Goal: Transaction & Acquisition: Book appointment/travel/reservation

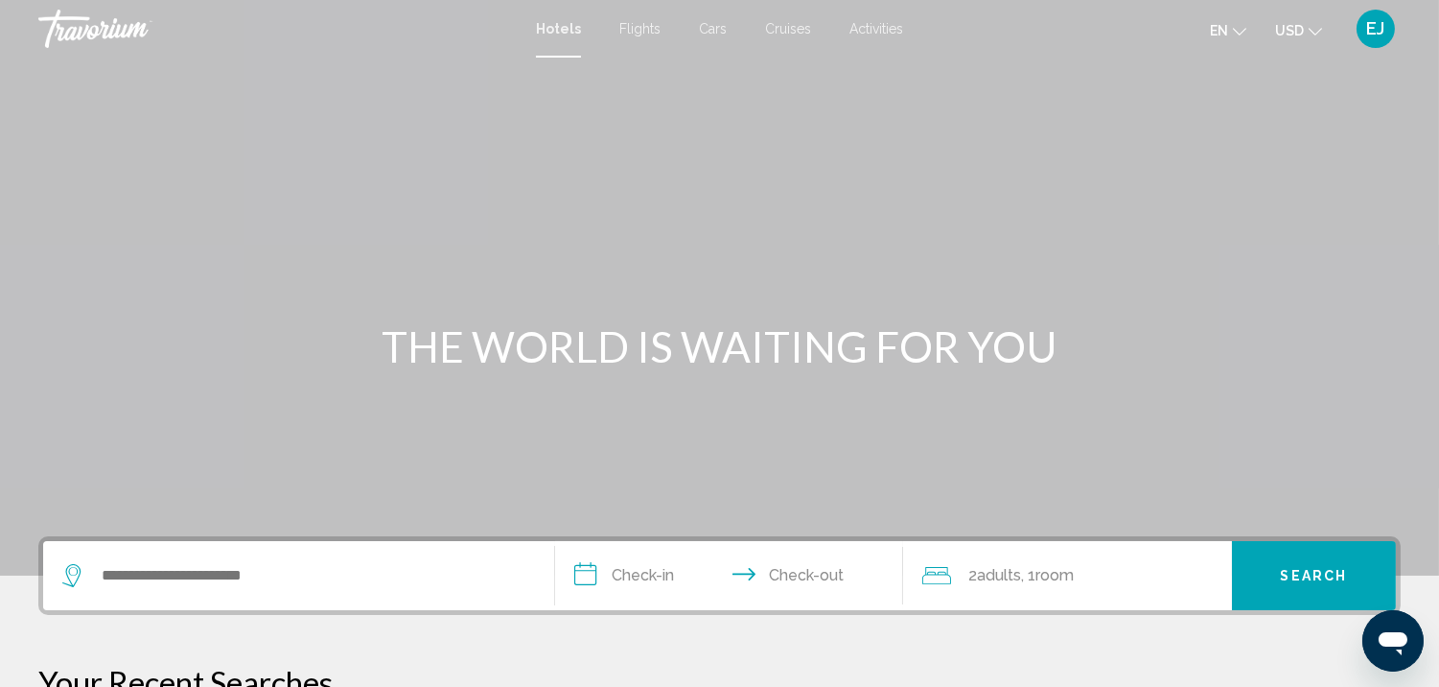
click at [876, 24] on span "Activities" at bounding box center [877, 28] width 54 height 15
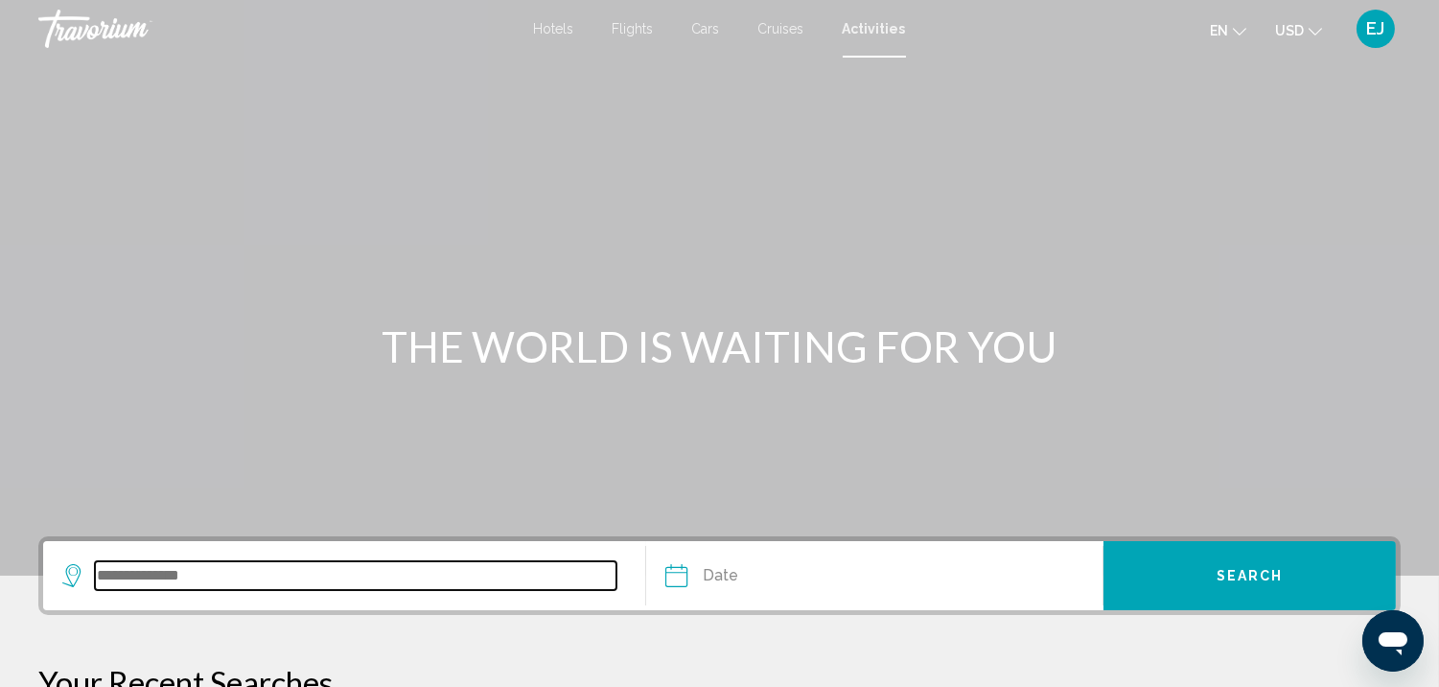
click at [105, 571] on input "Search widget" at bounding box center [356, 575] width 522 height 29
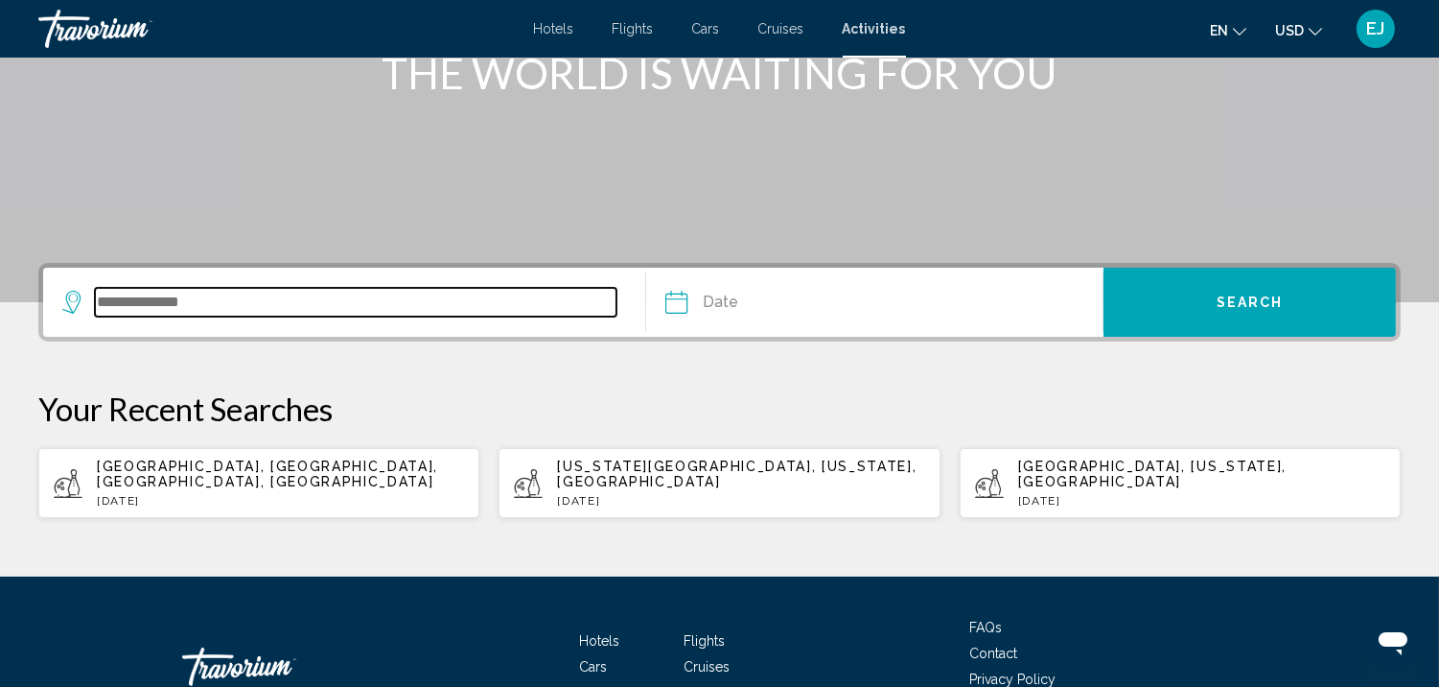
scroll to position [381, 0]
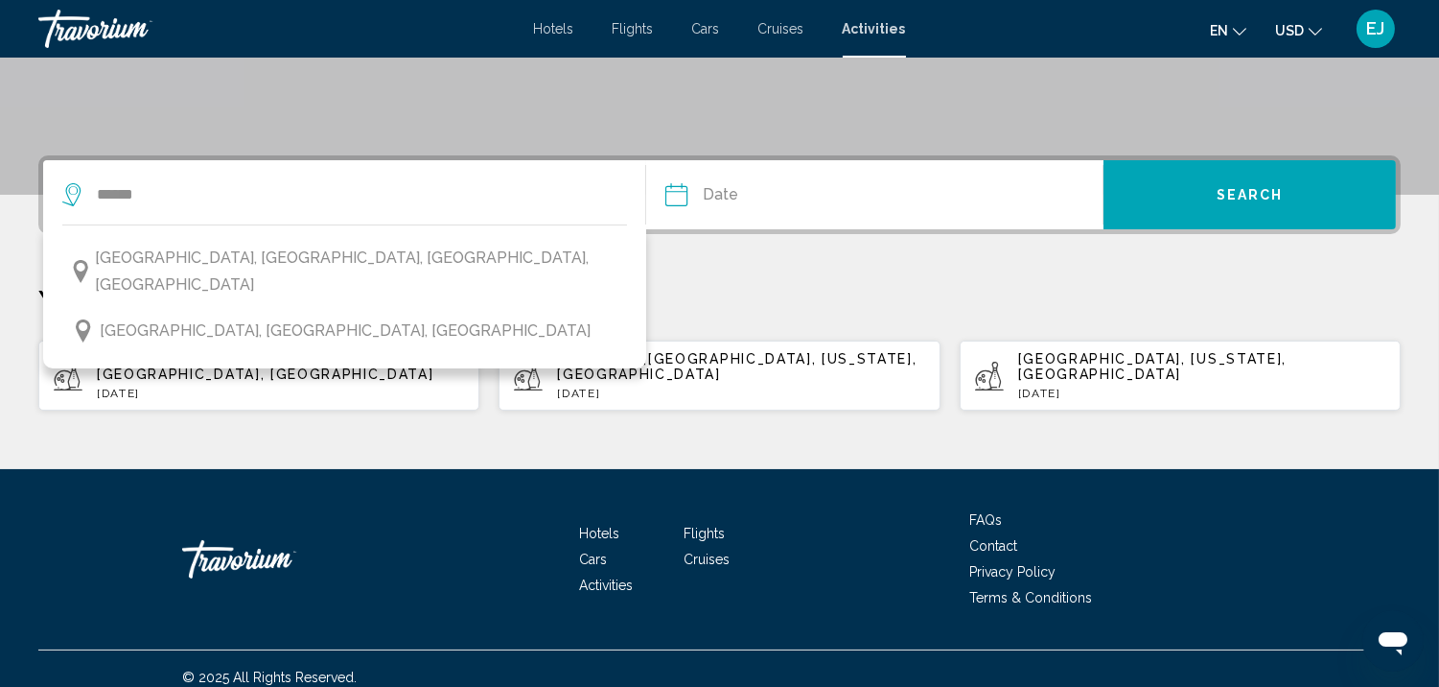
click at [186, 351] on span "[GEOGRAPHIC_DATA], [GEOGRAPHIC_DATA], [GEOGRAPHIC_DATA], [GEOGRAPHIC_DATA]" at bounding box center [267, 366] width 341 height 31
type input "**********"
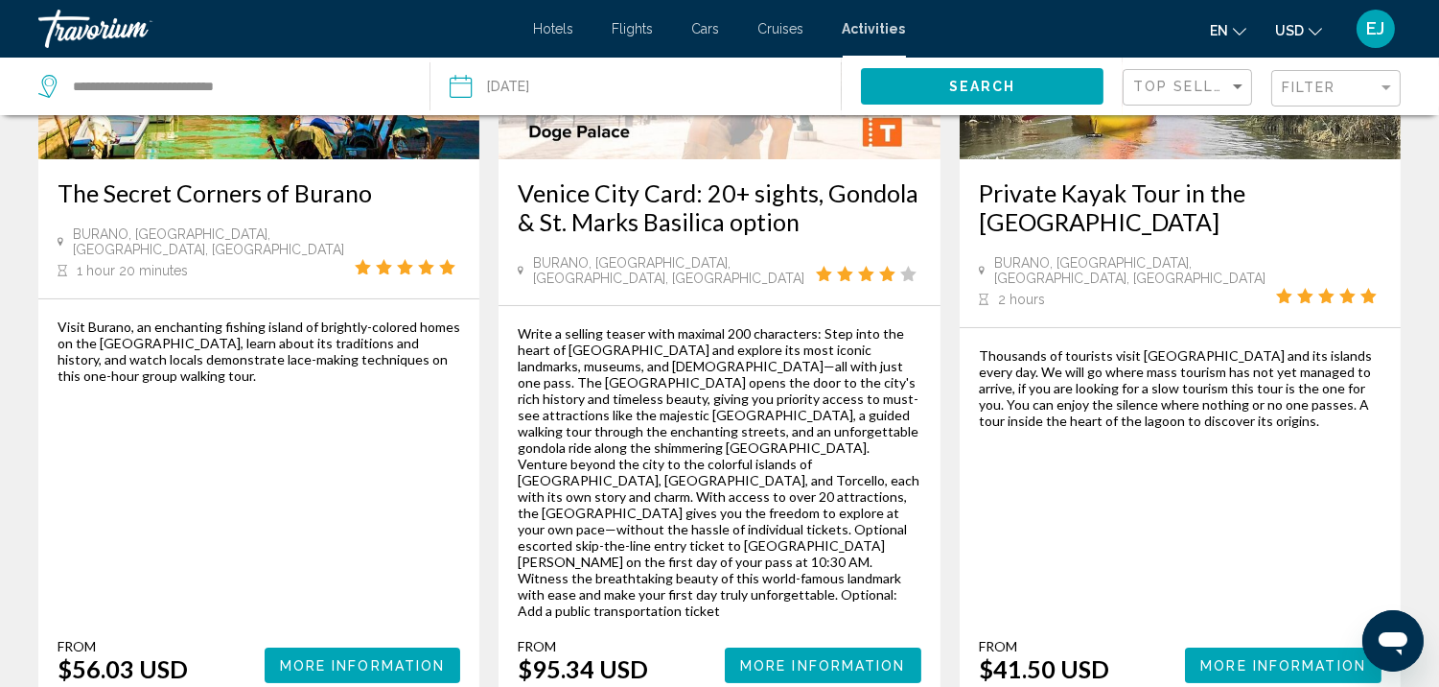
scroll to position [387, 0]
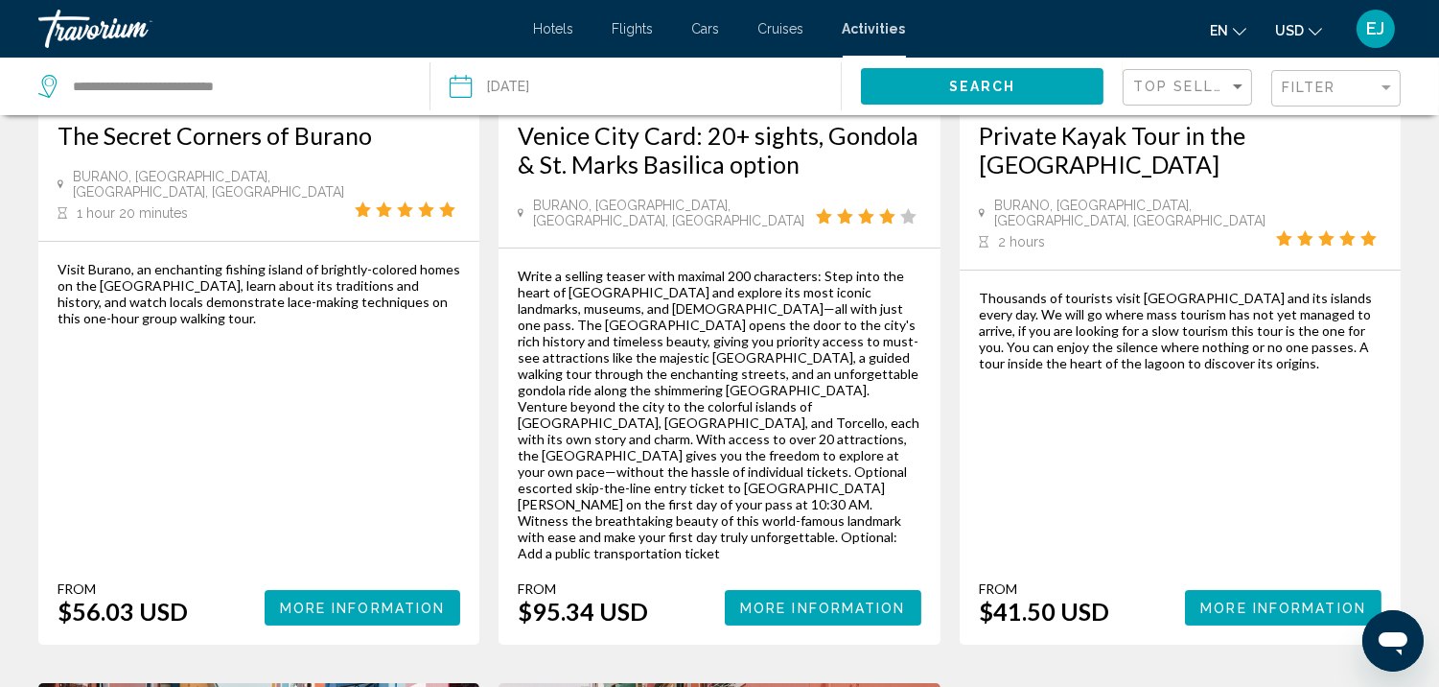
click at [845, 600] on span "More Information" at bounding box center [823, 607] width 166 height 15
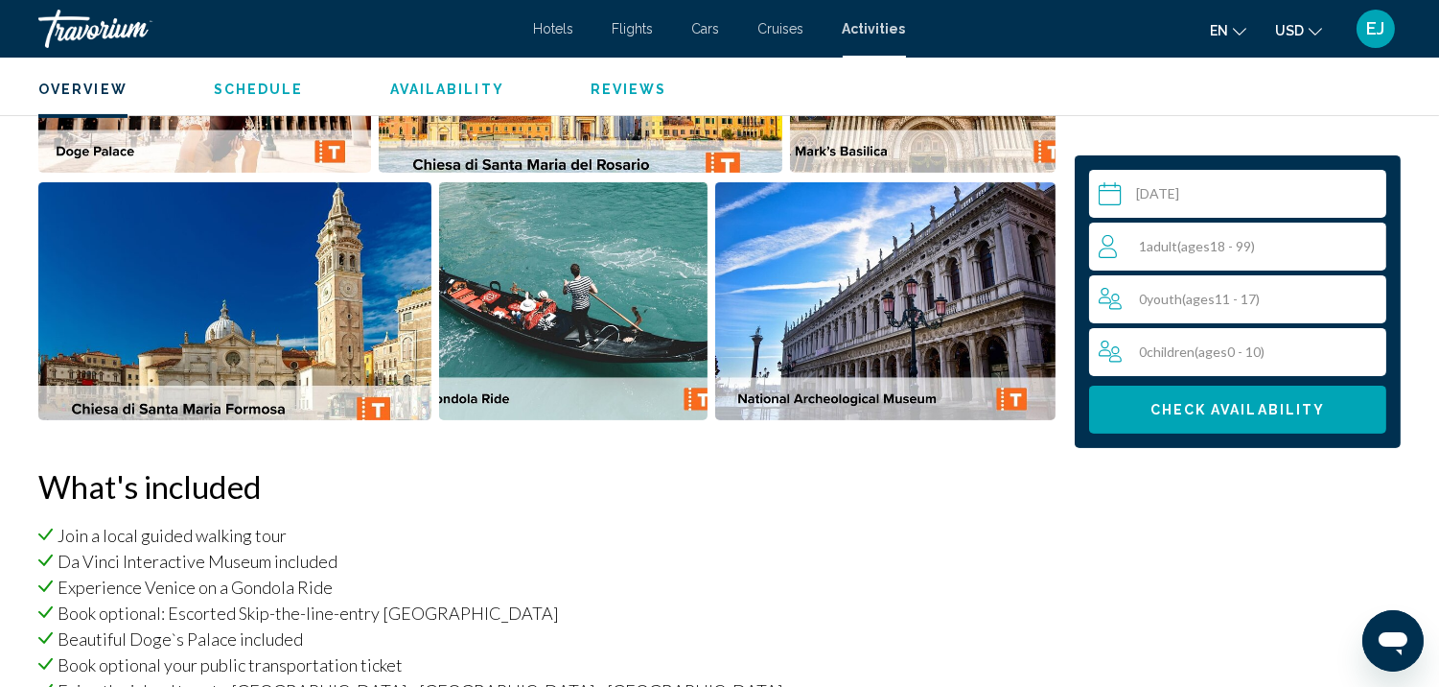
scroll to position [456, 0]
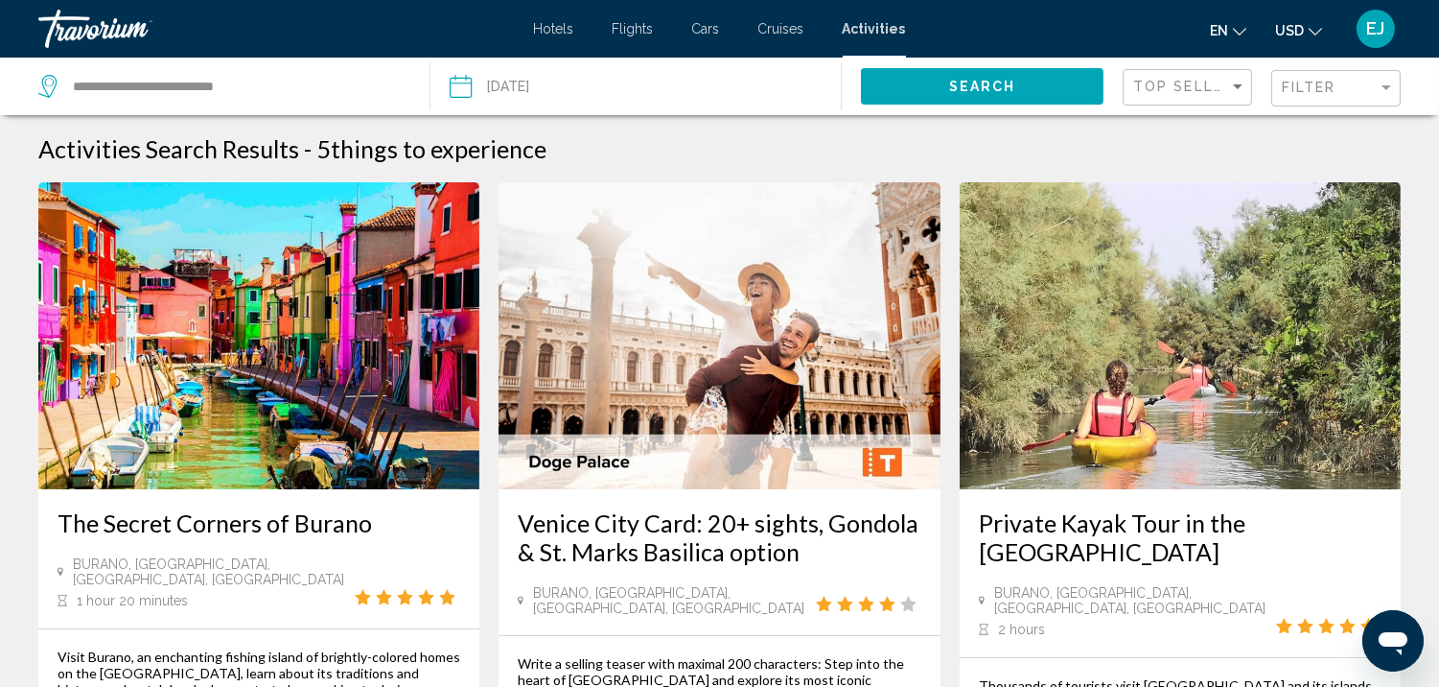
click at [623, 24] on span "Flights" at bounding box center [633, 28] width 41 height 15
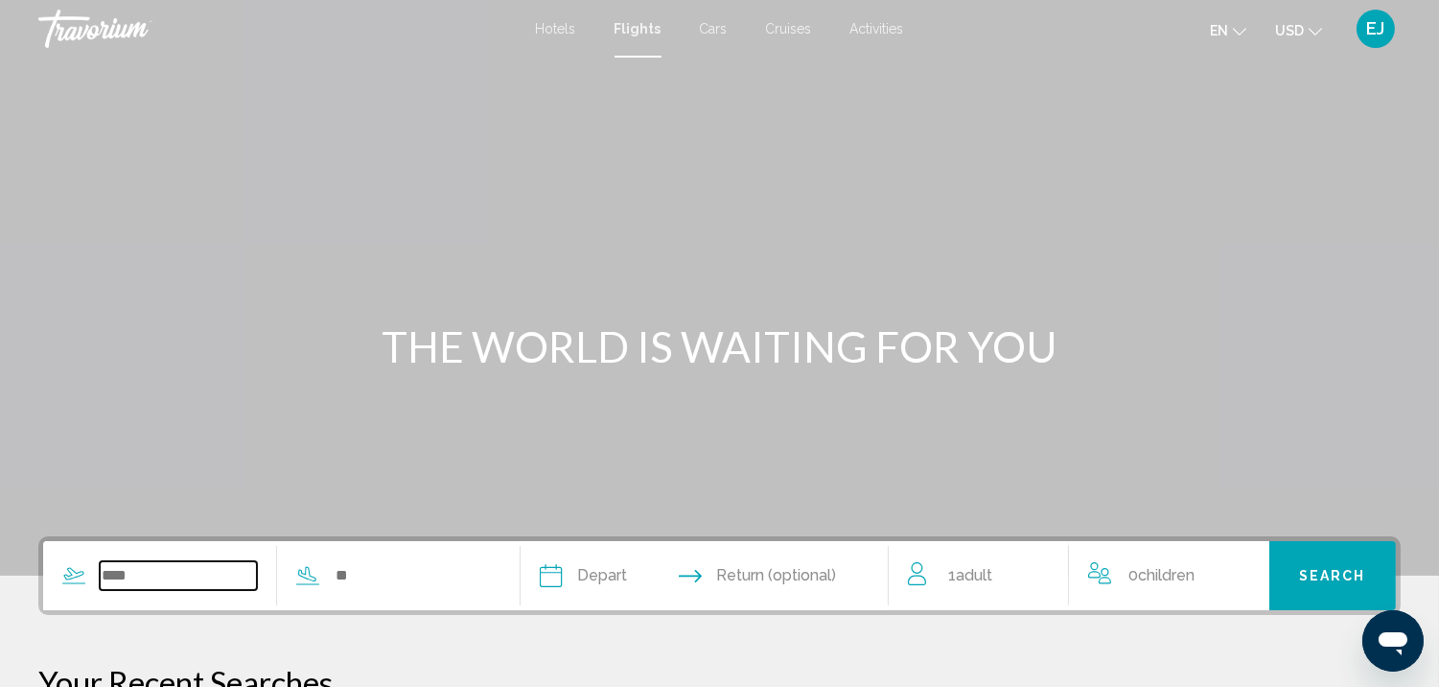
click at [122, 570] on input "Search widget" at bounding box center [178, 575] width 157 height 29
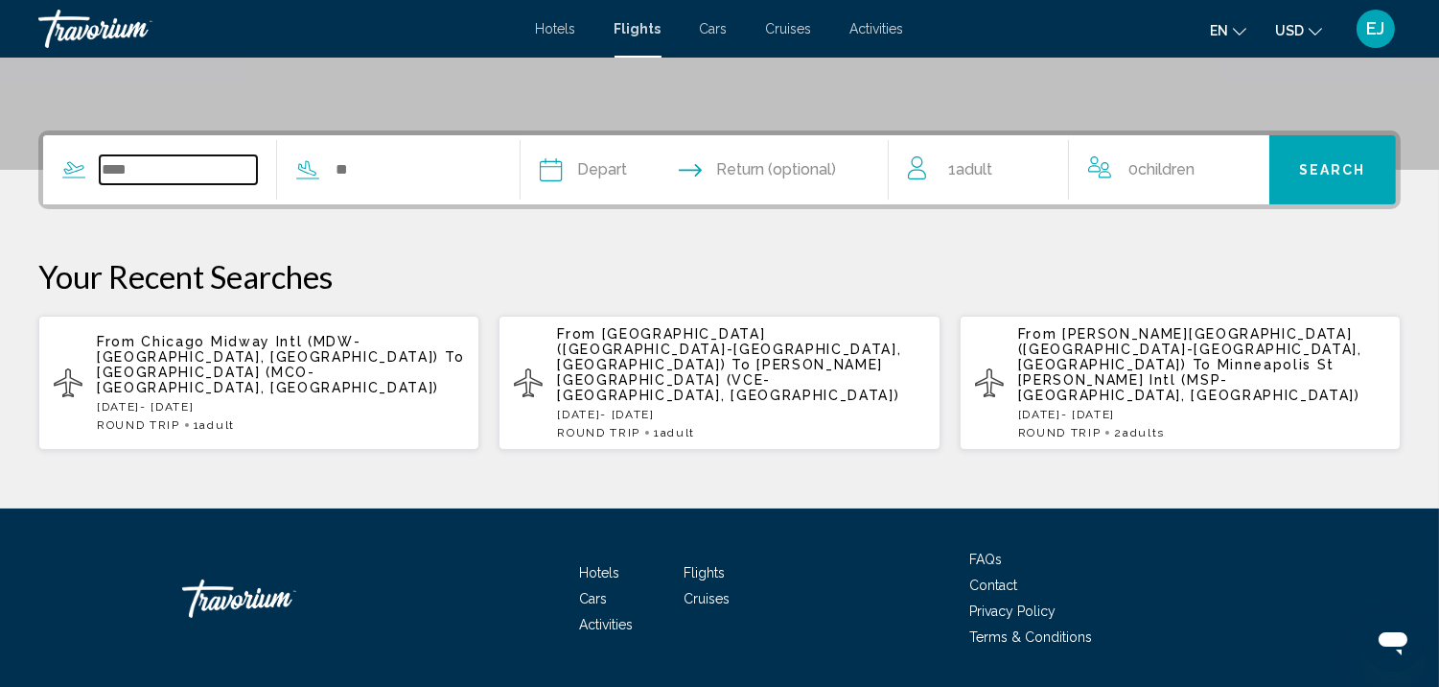
scroll to position [430, 0]
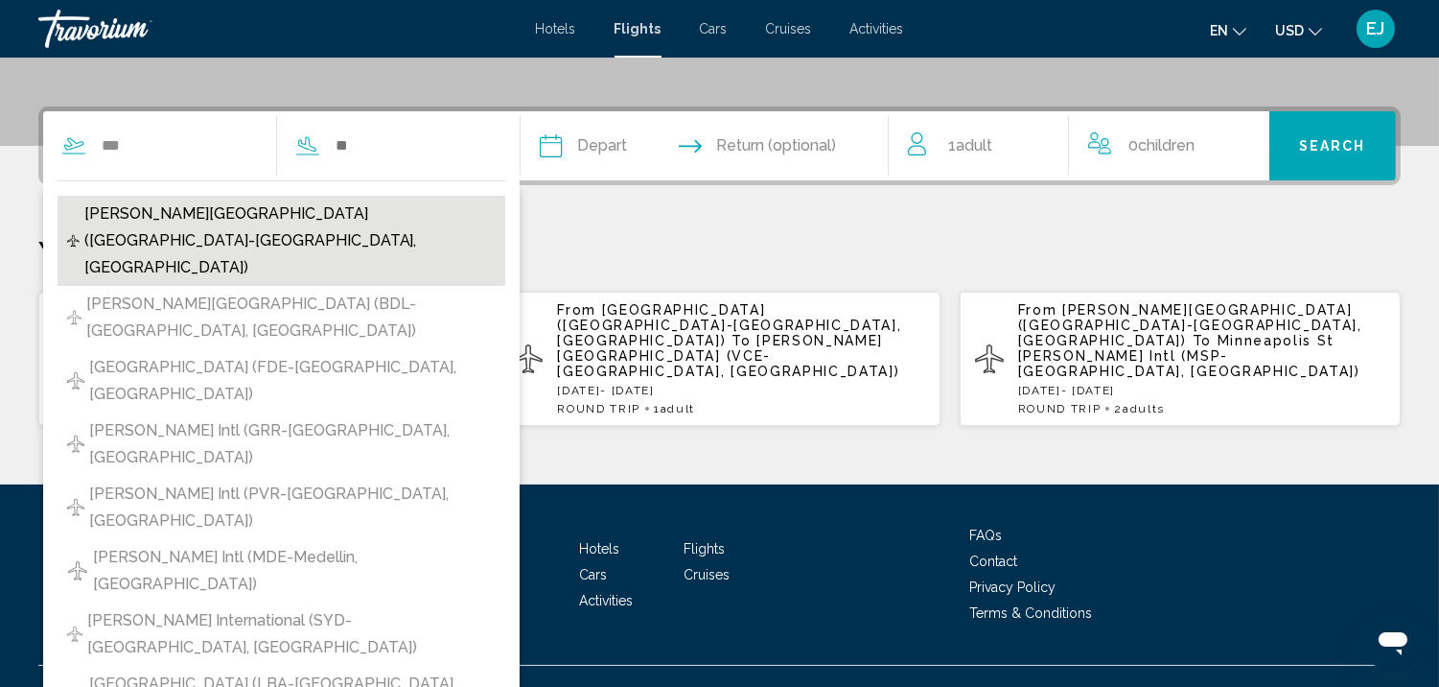
click at [154, 211] on span "[PERSON_NAME][GEOGRAPHIC_DATA] ([GEOGRAPHIC_DATA]-[GEOGRAPHIC_DATA], [GEOGRAPHI…" at bounding box center [289, 240] width 411 height 81
type input "**********"
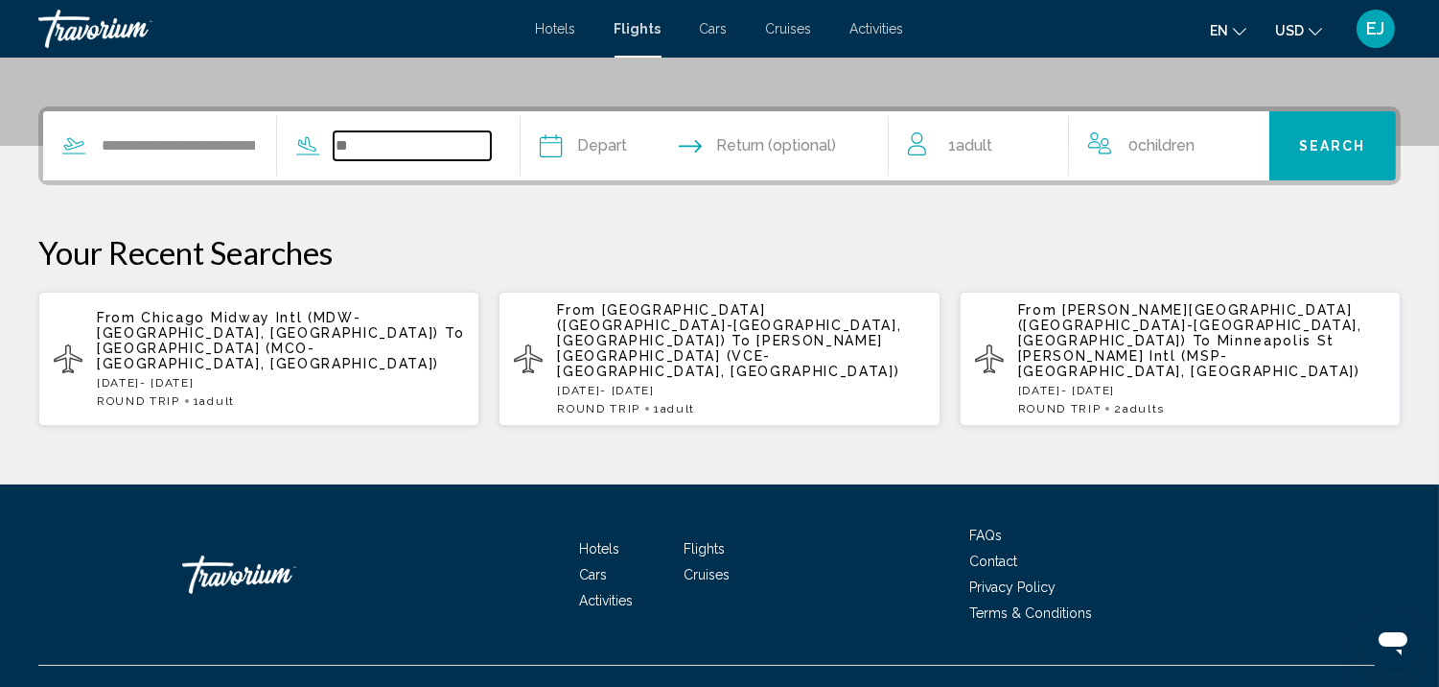
click at [368, 141] on input "Search widget" at bounding box center [412, 145] width 157 height 29
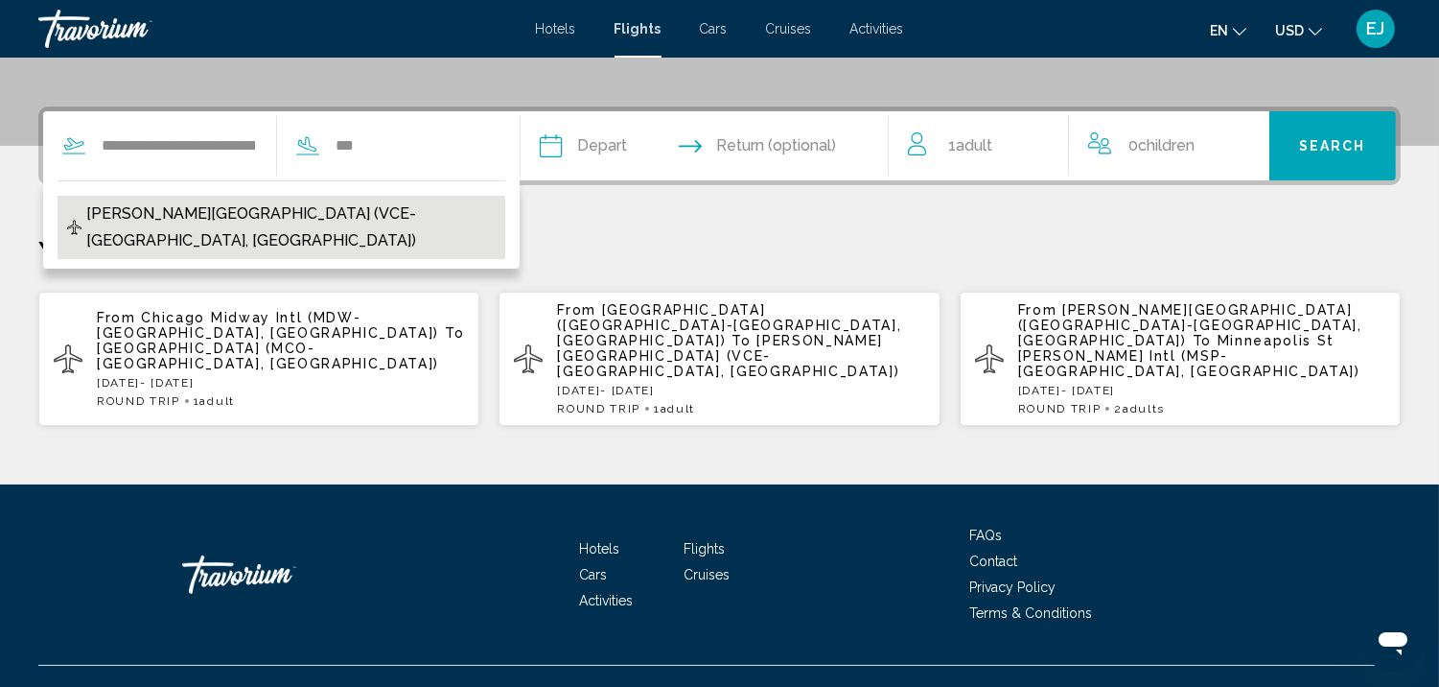
click at [244, 209] on span "[PERSON_NAME][GEOGRAPHIC_DATA] (VCE-[GEOGRAPHIC_DATA], [GEOGRAPHIC_DATA])" at bounding box center [290, 227] width 409 height 54
type input "**********"
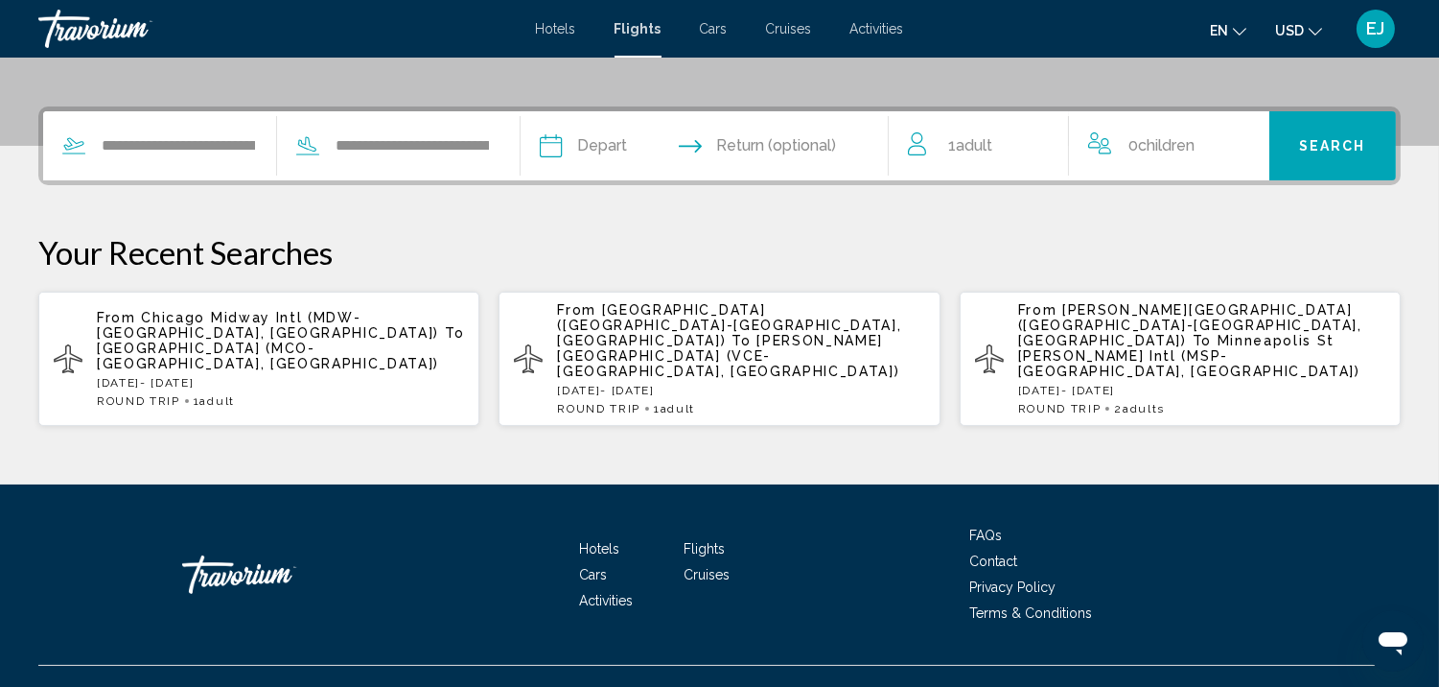
click at [586, 136] on input "Depart date" at bounding box center [626, 148] width 182 height 75
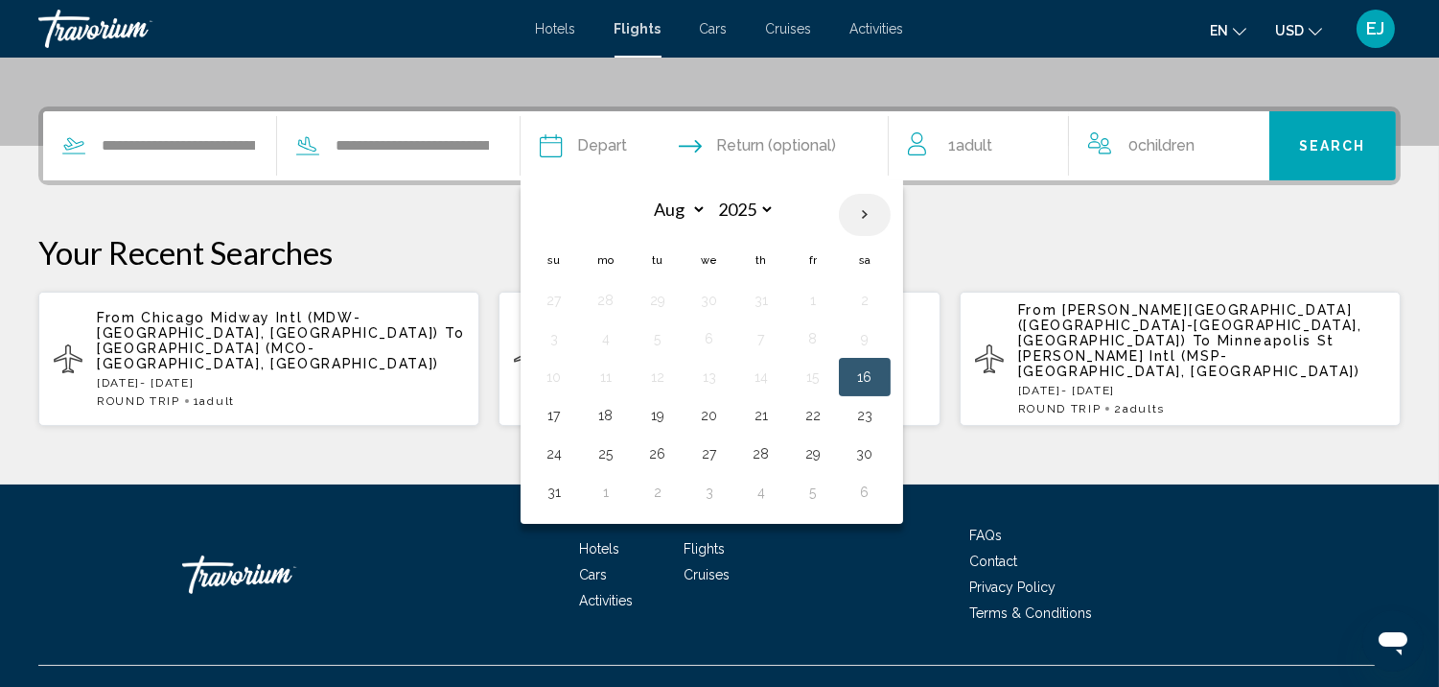
click at [891, 209] on th "Next month" at bounding box center [865, 215] width 52 height 42
select select "**"
click at [673, 338] on button "4" at bounding box center [657, 338] width 31 height 27
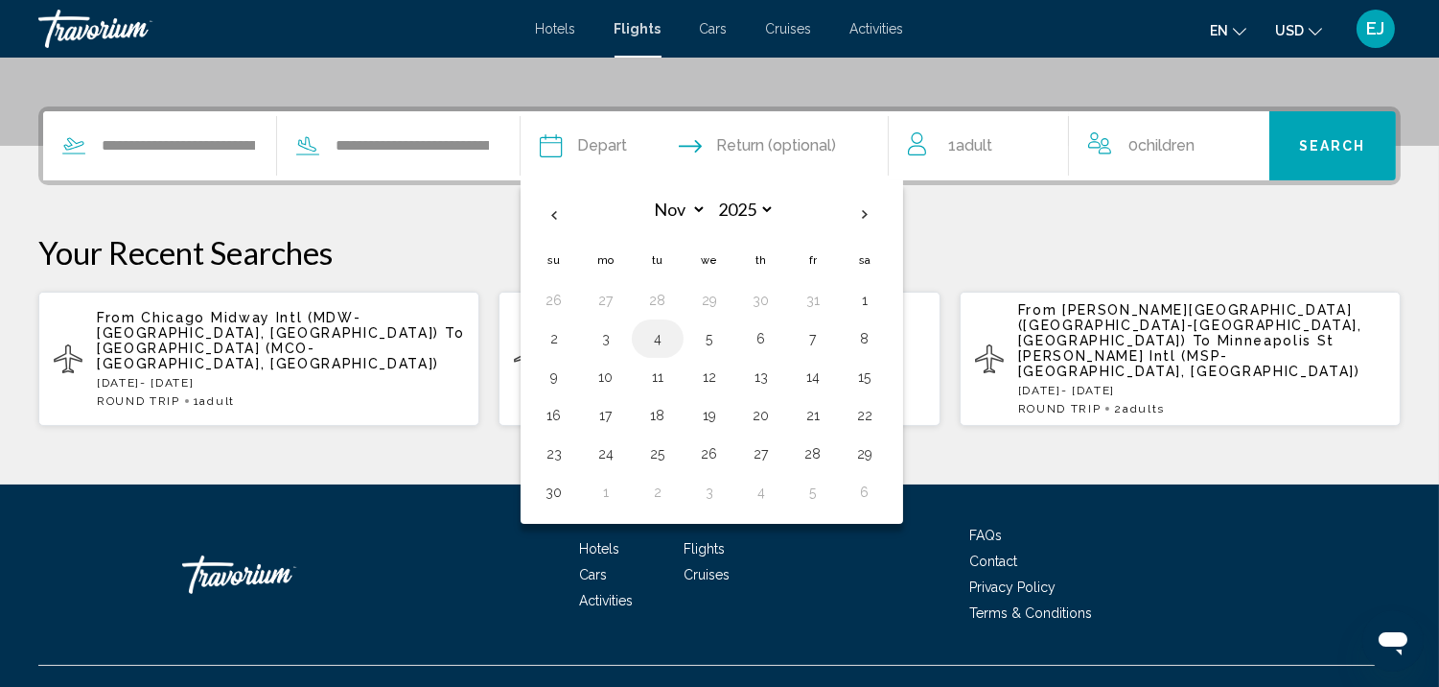
type input "**********"
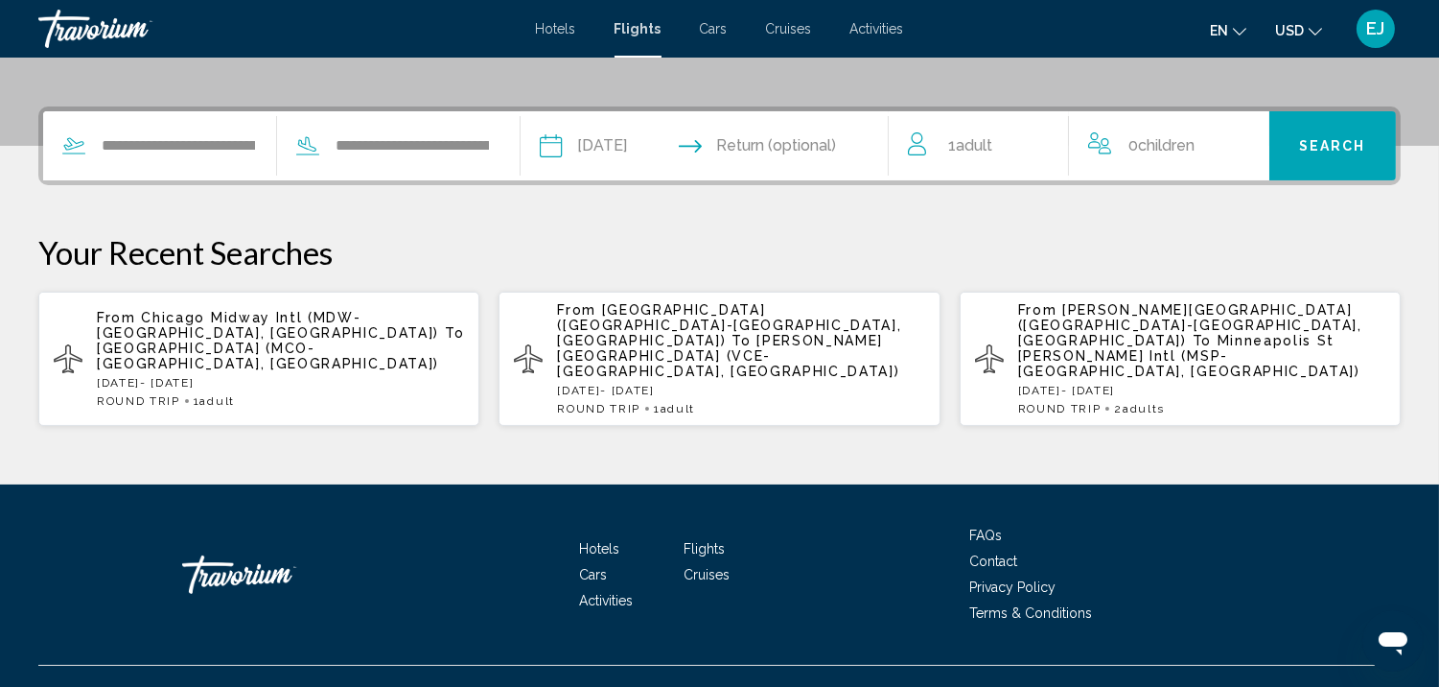
click at [774, 139] on input "Return date" at bounding box center [805, 148] width 182 height 75
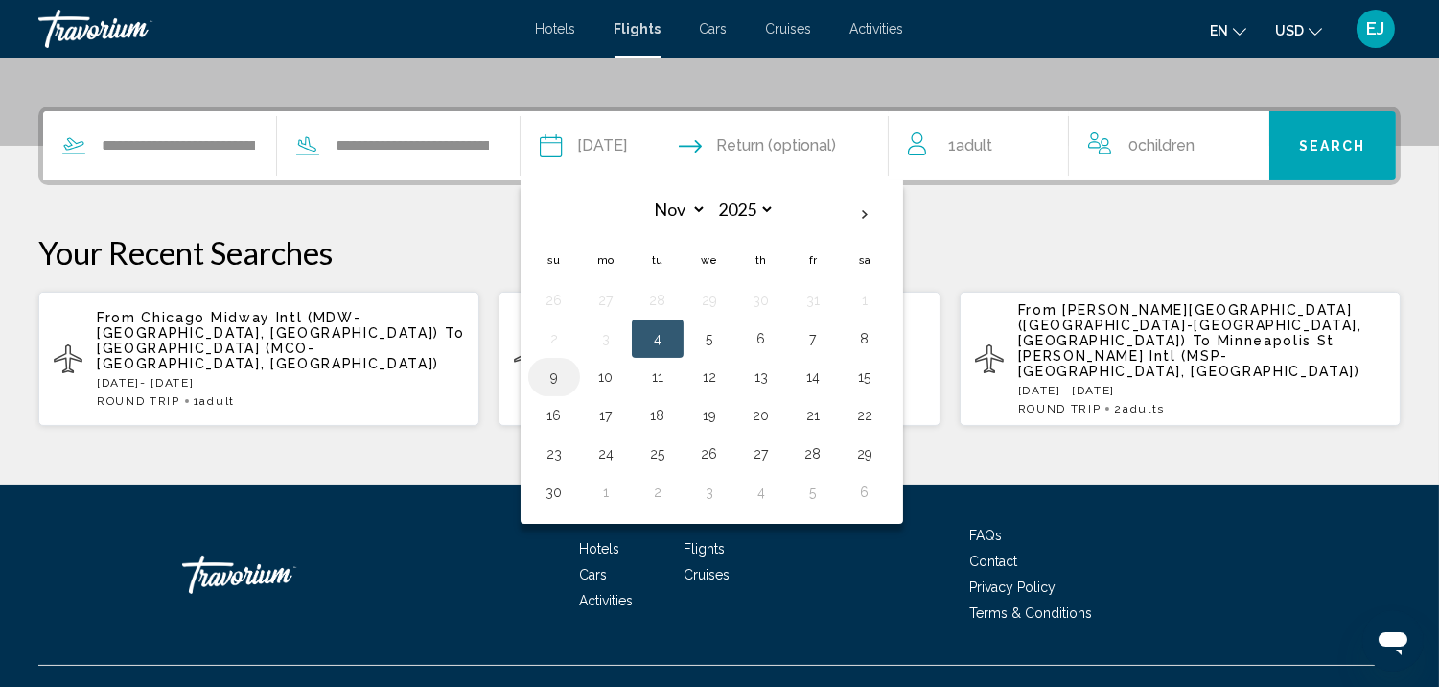
click at [570, 381] on button "9" at bounding box center [554, 376] width 31 height 27
type input "**********"
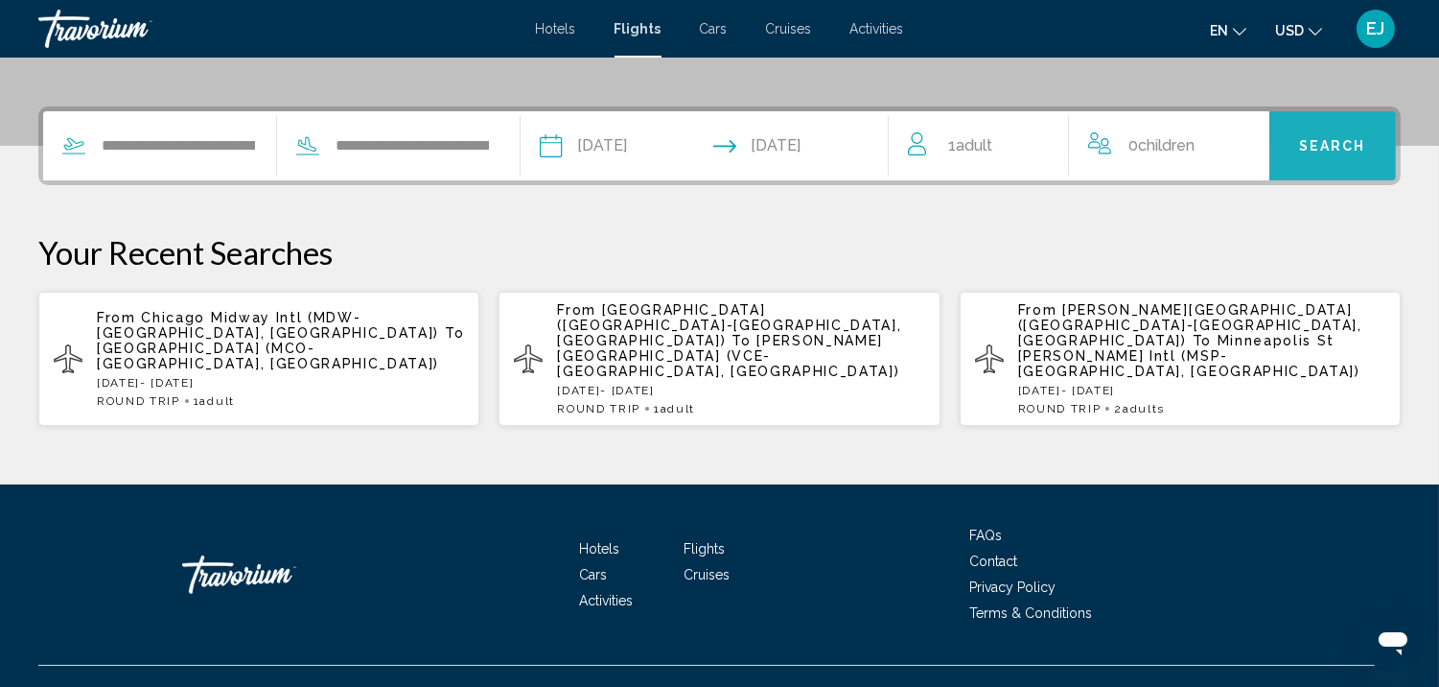
click at [1328, 139] on span "Search" at bounding box center [1332, 146] width 67 height 15
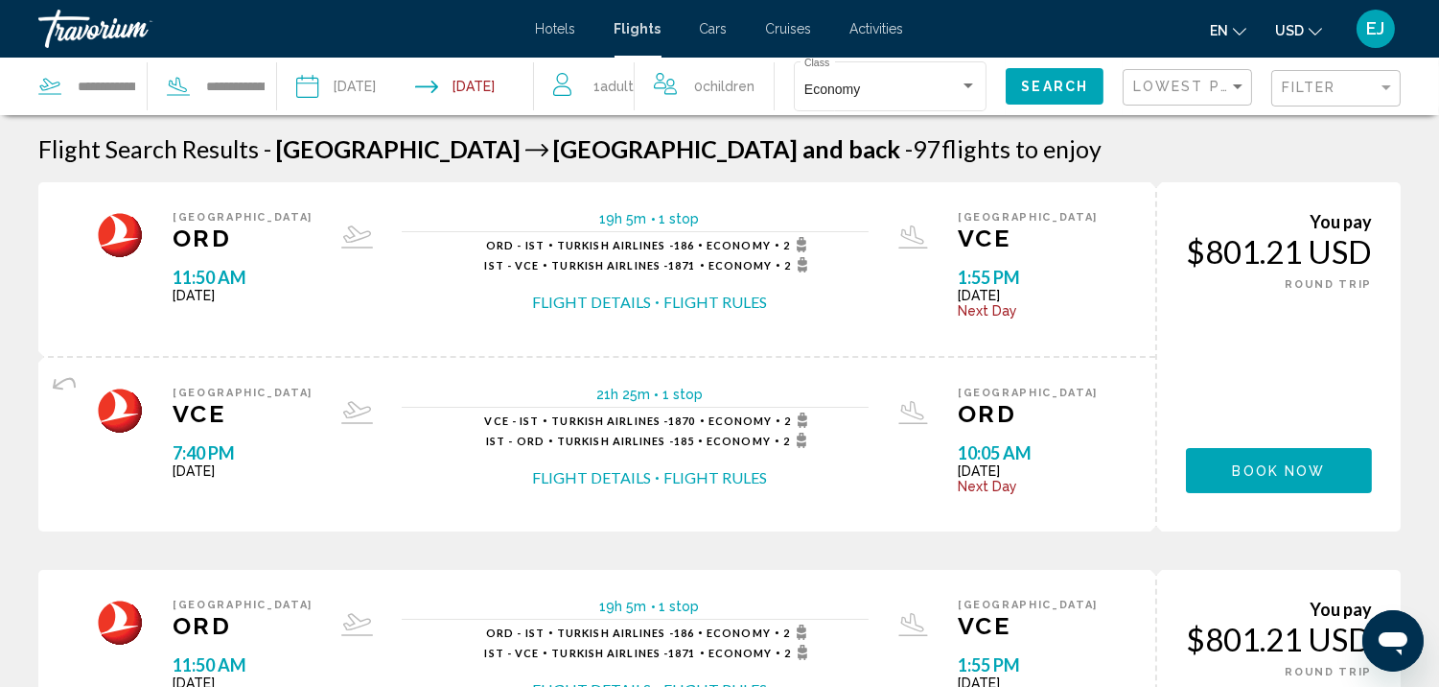
click at [588, 297] on button "Flight Details" at bounding box center [591, 301] width 119 height 21
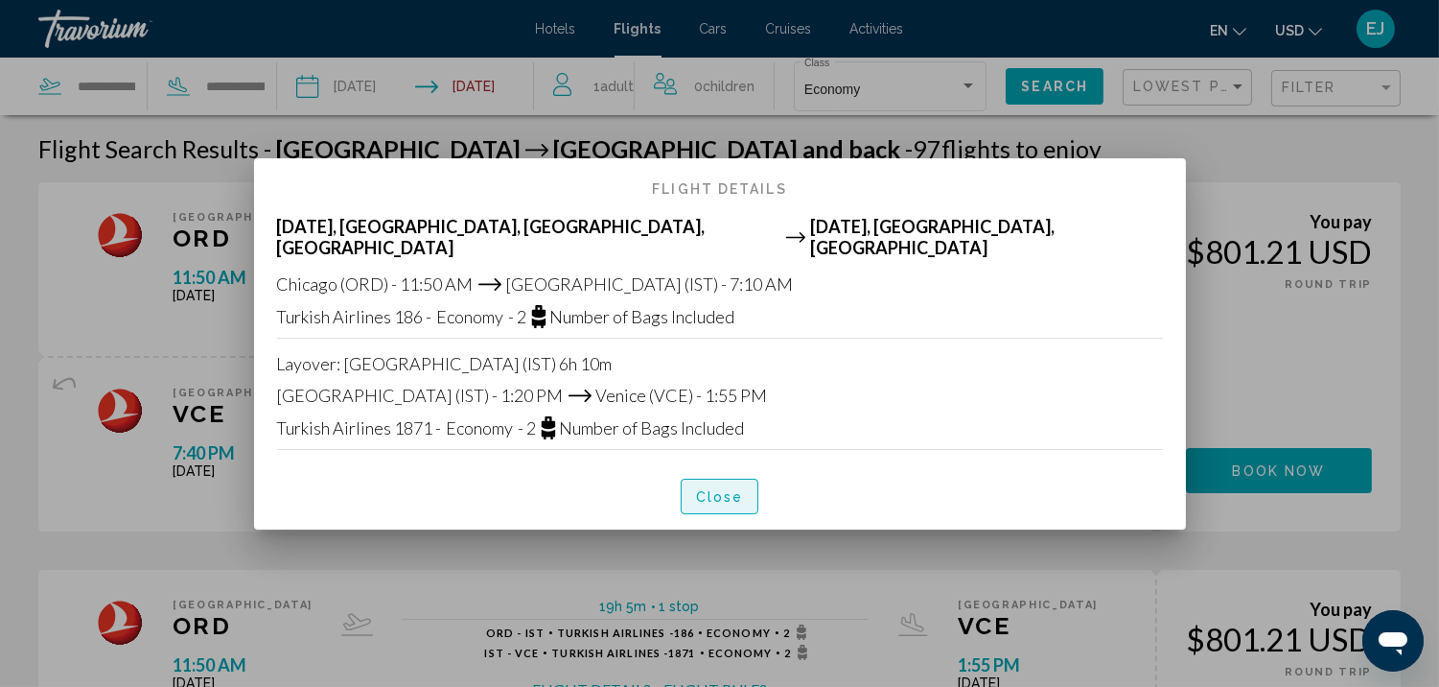
click at [708, 489] on span "Close" at bounding box center [720, 496] width 48 height 15
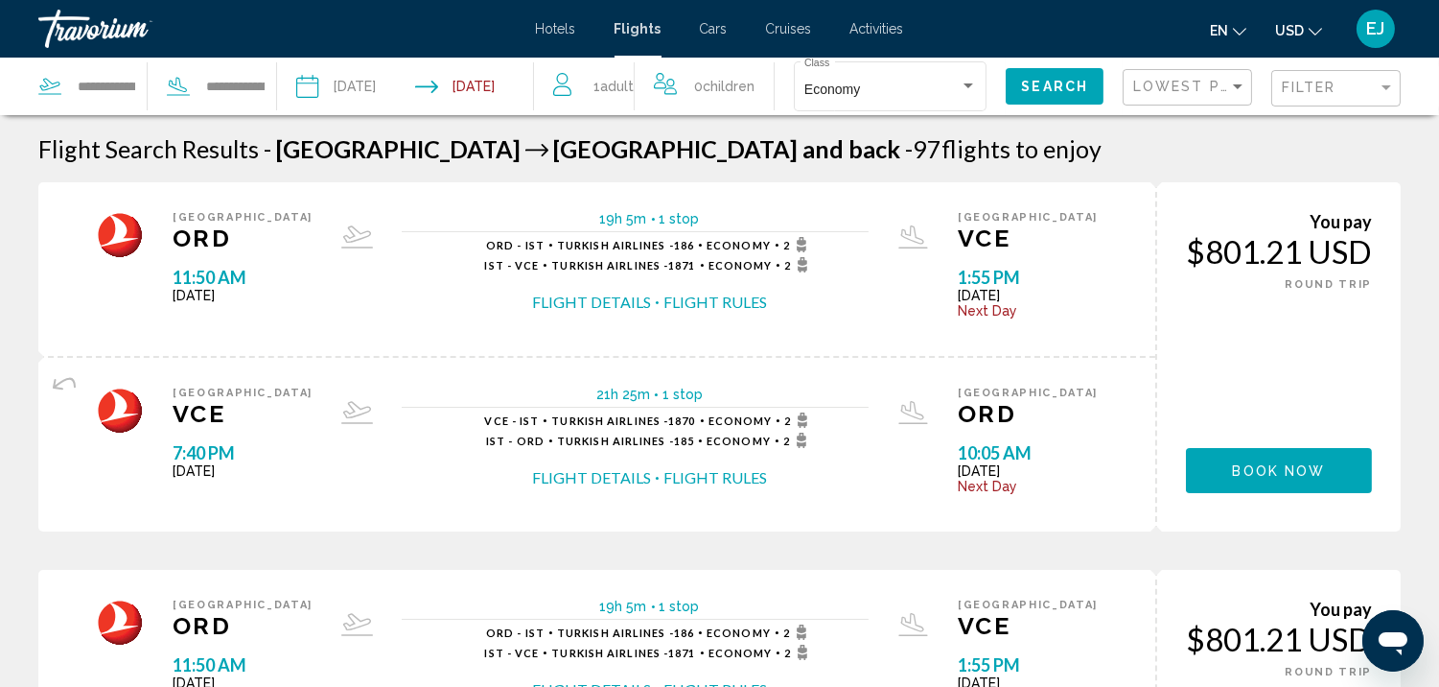
click at [573, 477] on button "Flight Details" at bounding box center [591, 477] width 119 height 21
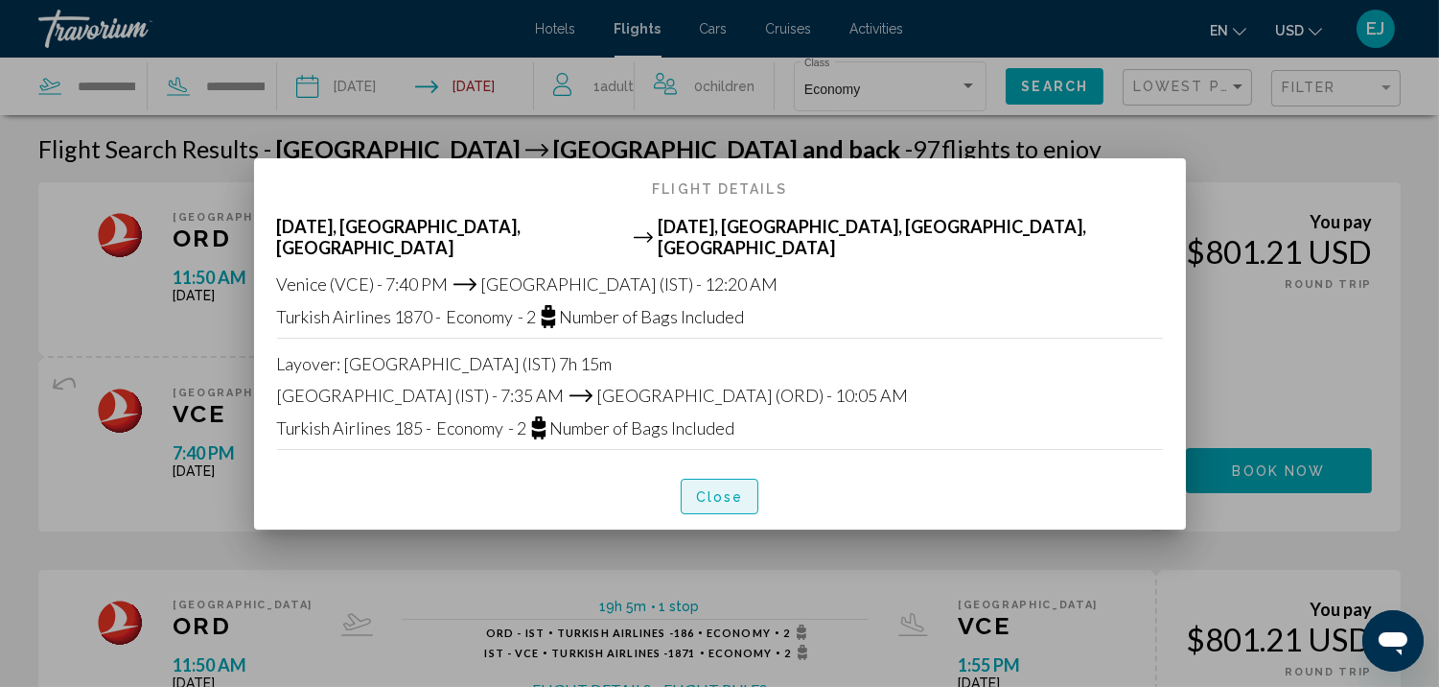
click at [715, 489] on span "Close" at bounding box center [720, 496] width 48 height 15
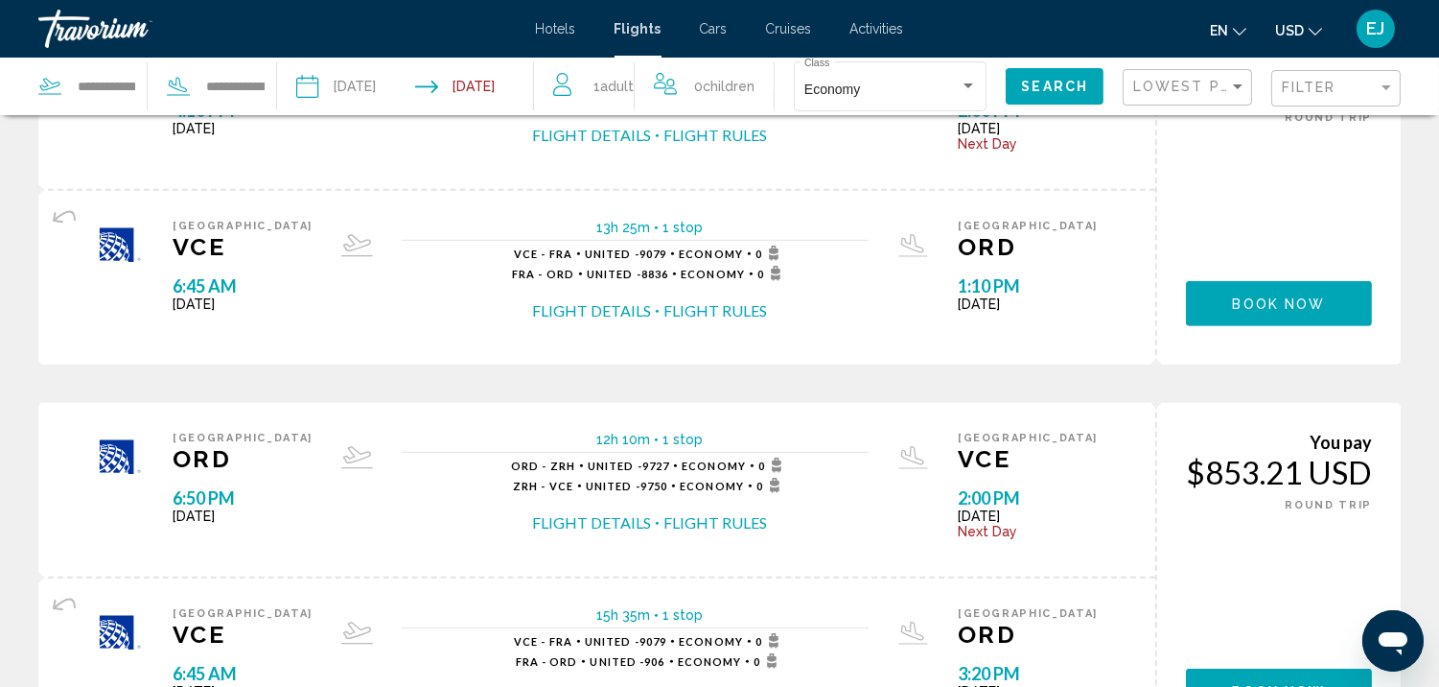
scroll to position [1900, 0]
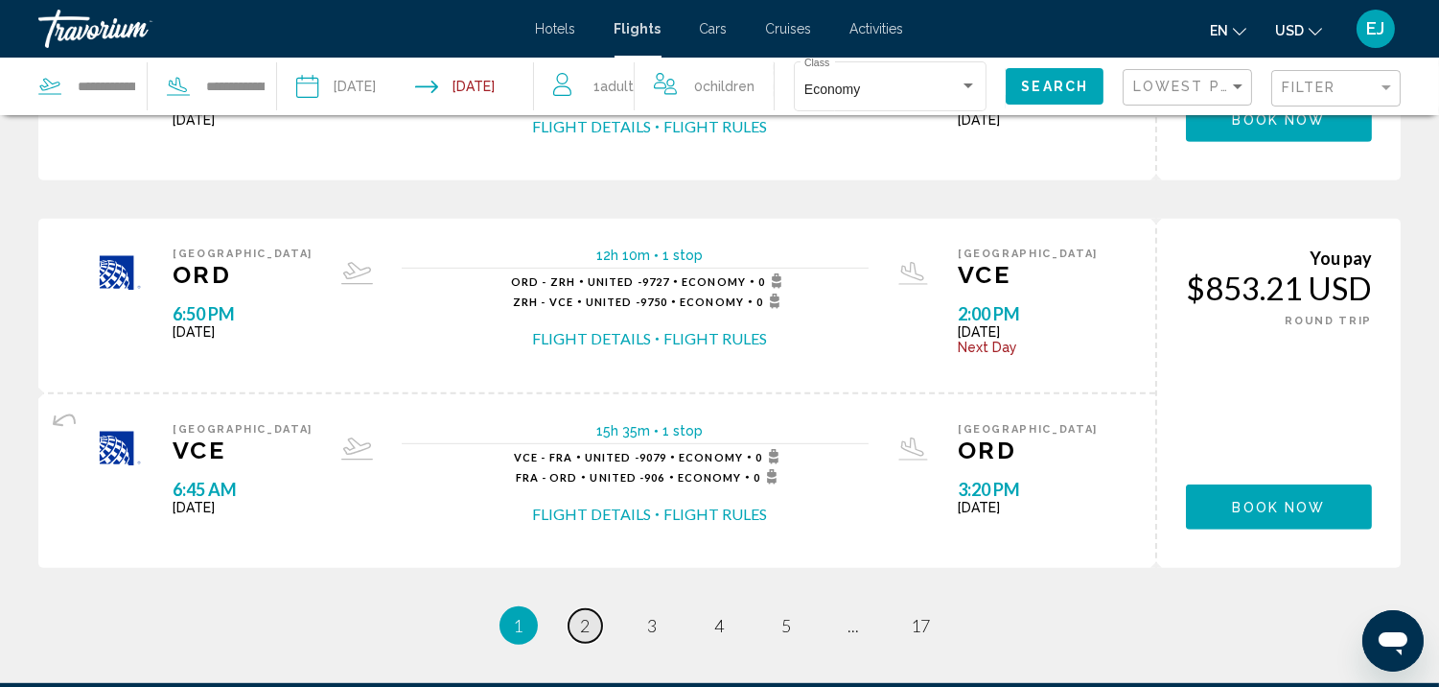
click at [583, 620] on span "2" at bounding box center [586, 625] width 10 height 21
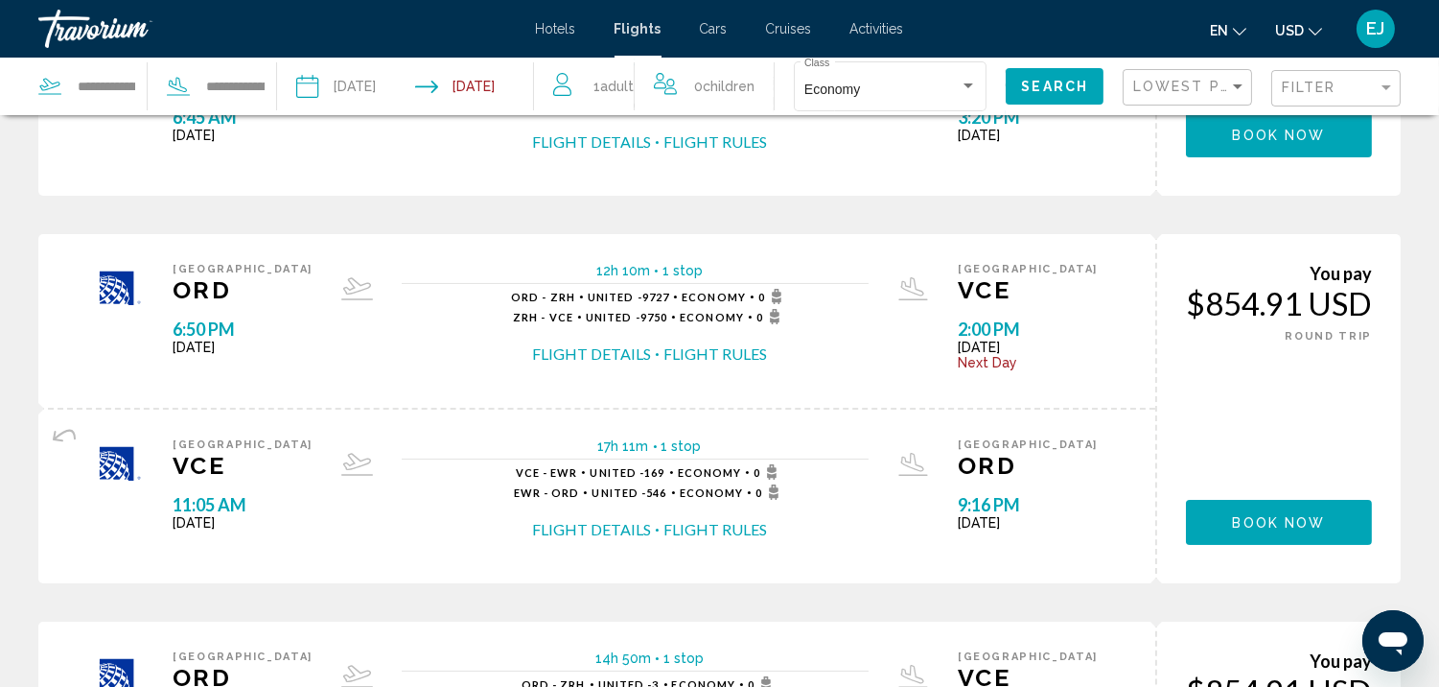
scroll to position [407, 0]
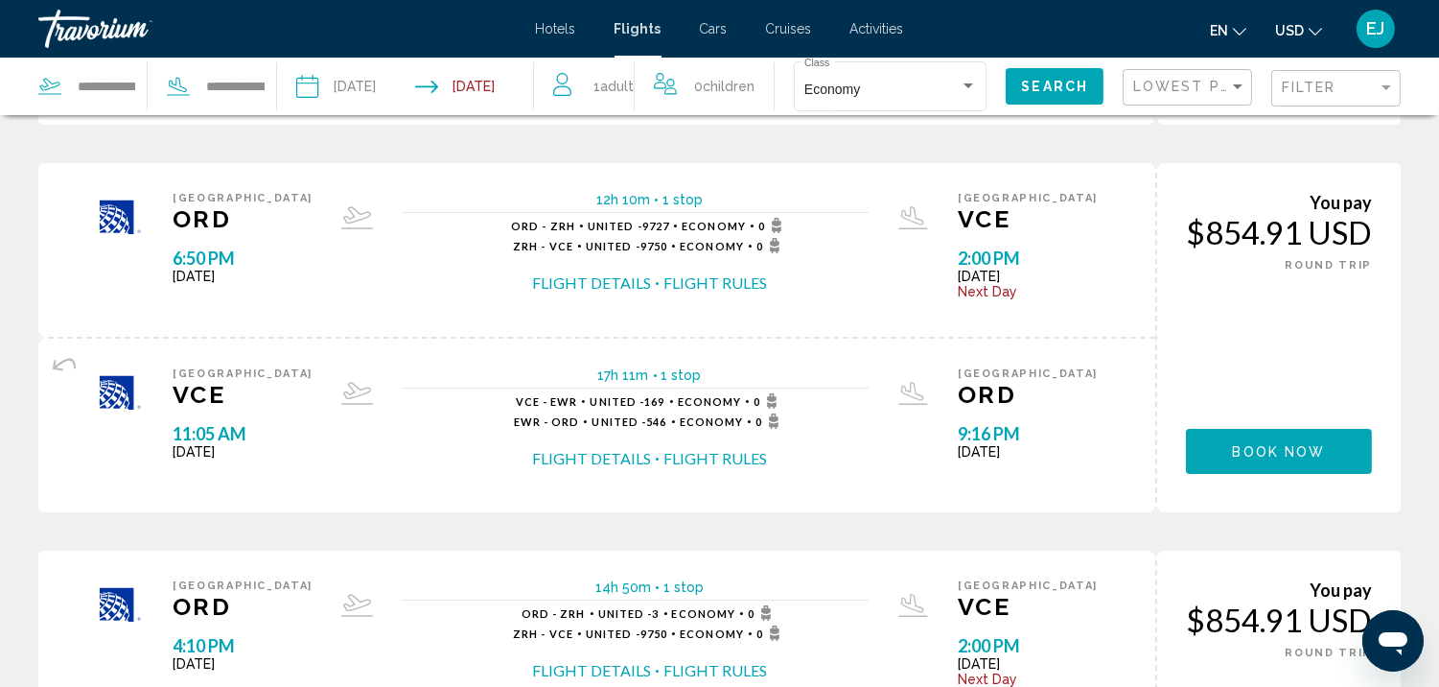
click at [578, 454] on button "Flight Details" at bounding box center [591, 458] width 119 height 21
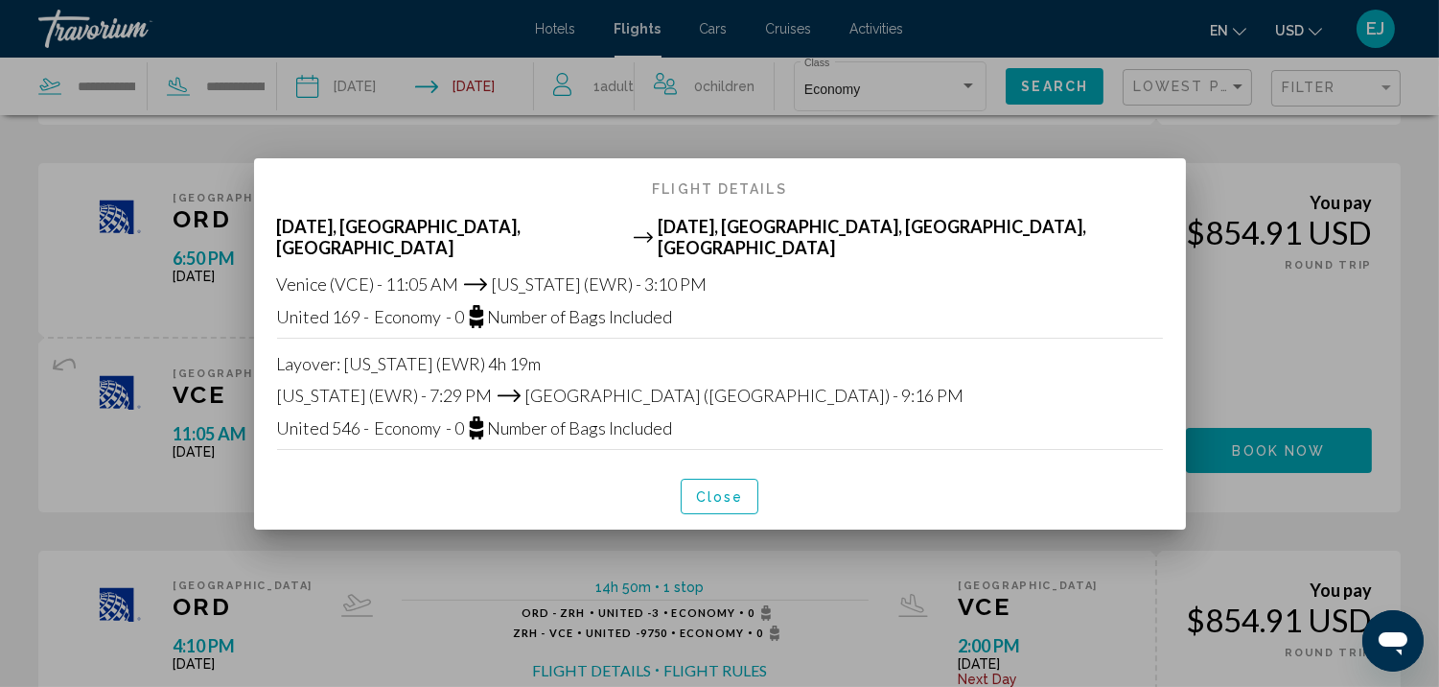
scroll to position [0, 0]
click at [730, 489] on span "Close" at bounding box center [720, 496] width 48 height 15
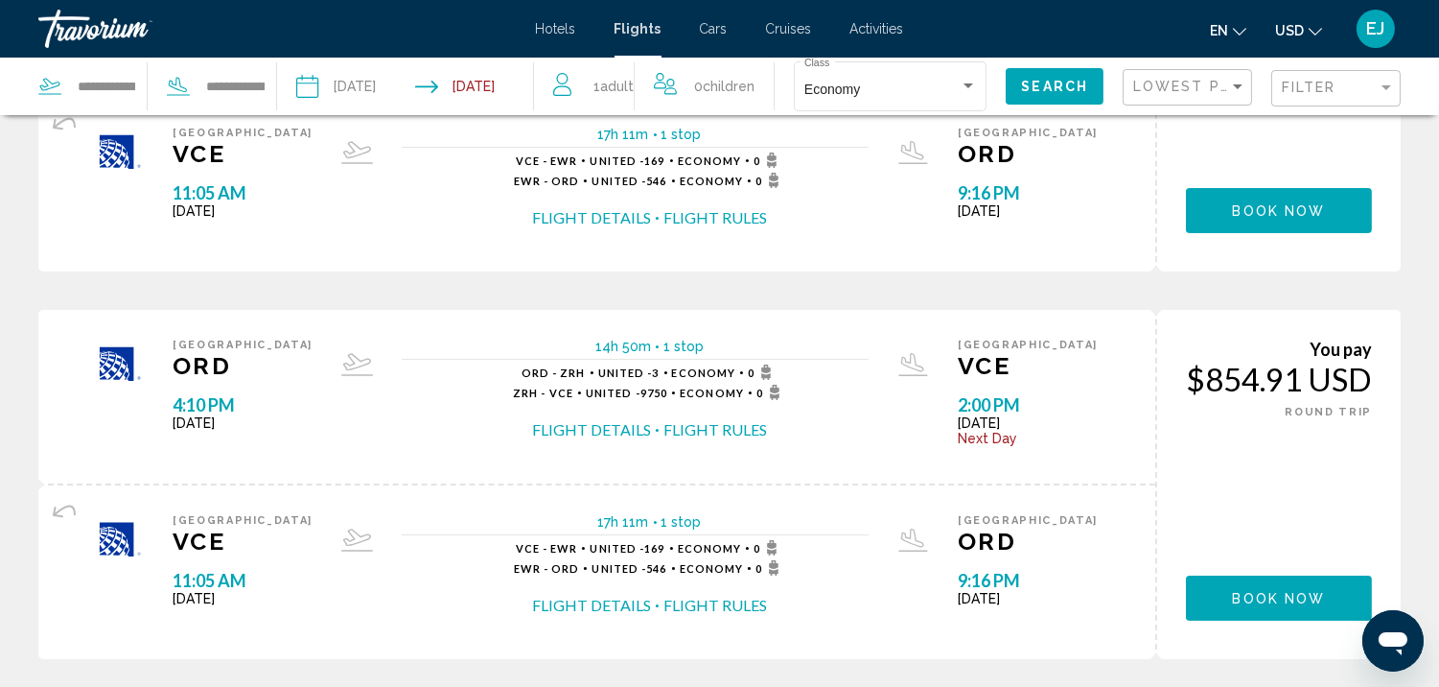
scroll to position [803, 0]
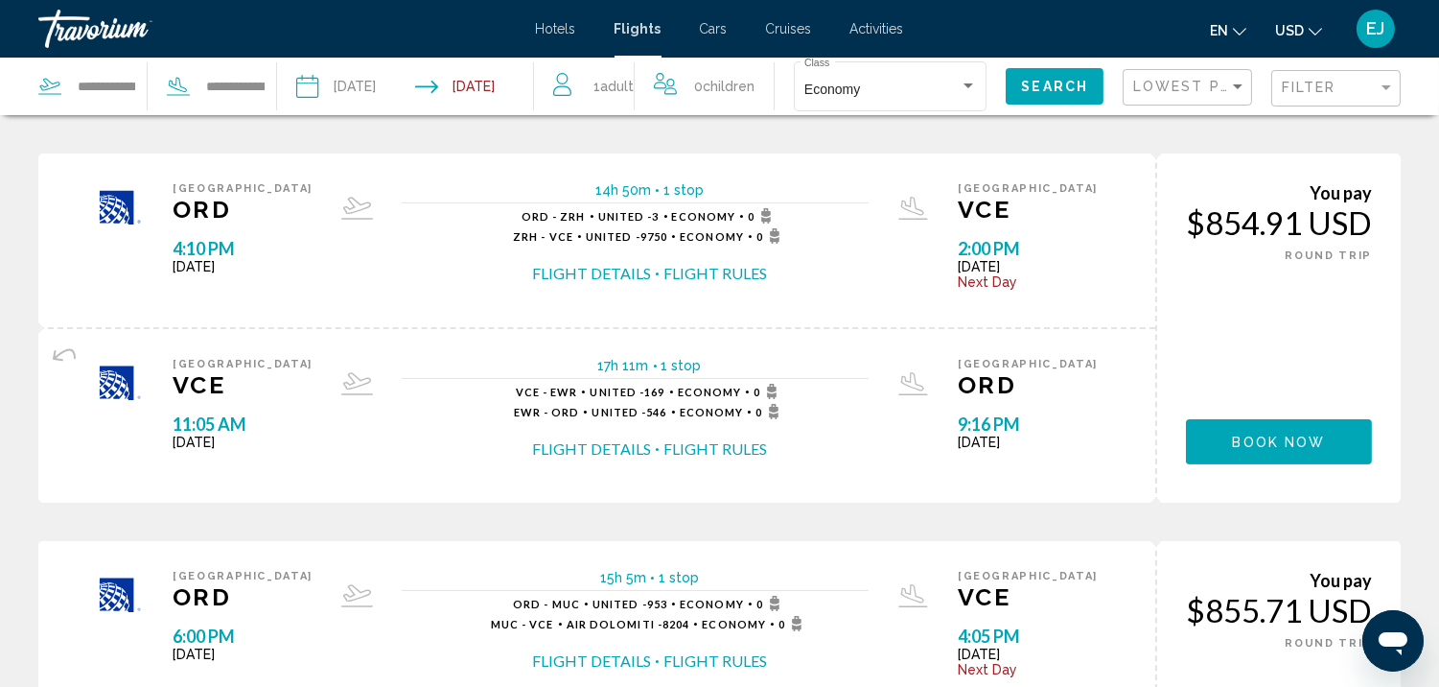
click at [587, 438] on button "Flight Details" at bounding box center [591, 448] width 119 height 21
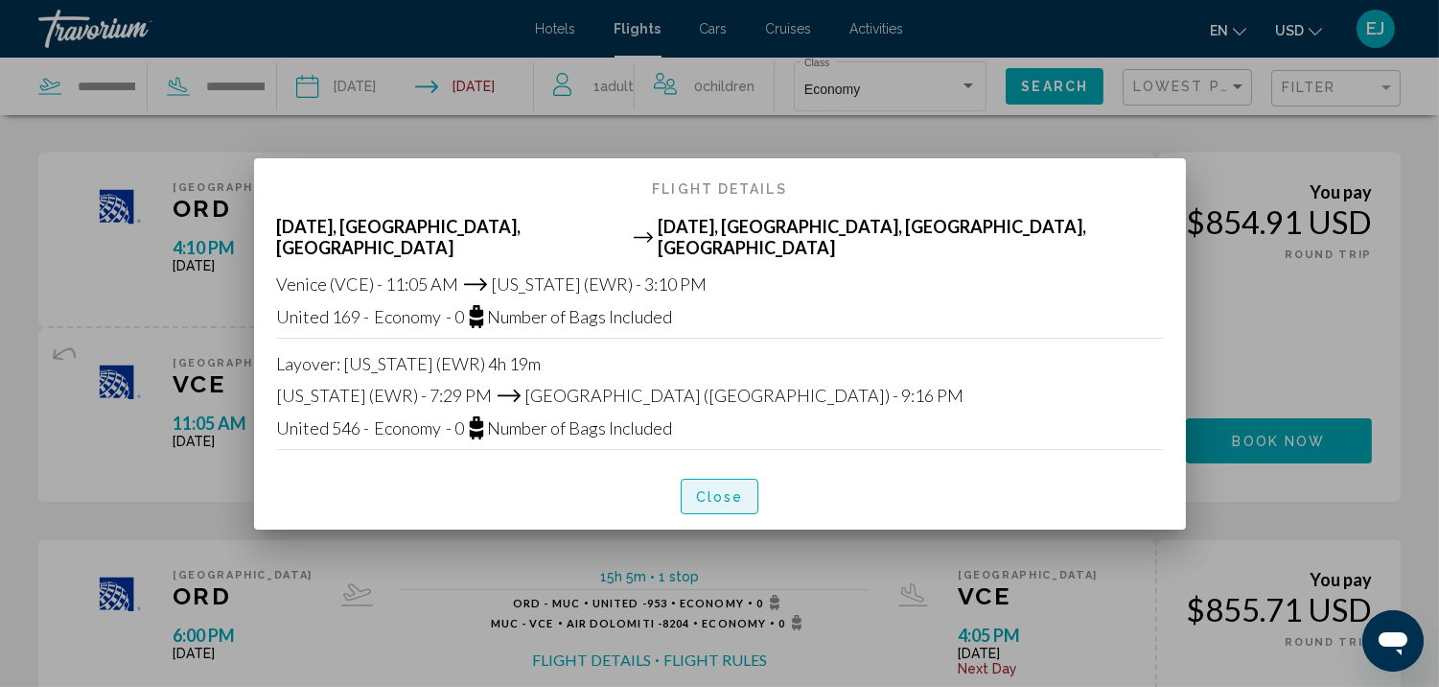
click at [705, 489] on span "Close" at bounding box center [720, 496] width 48 height 15
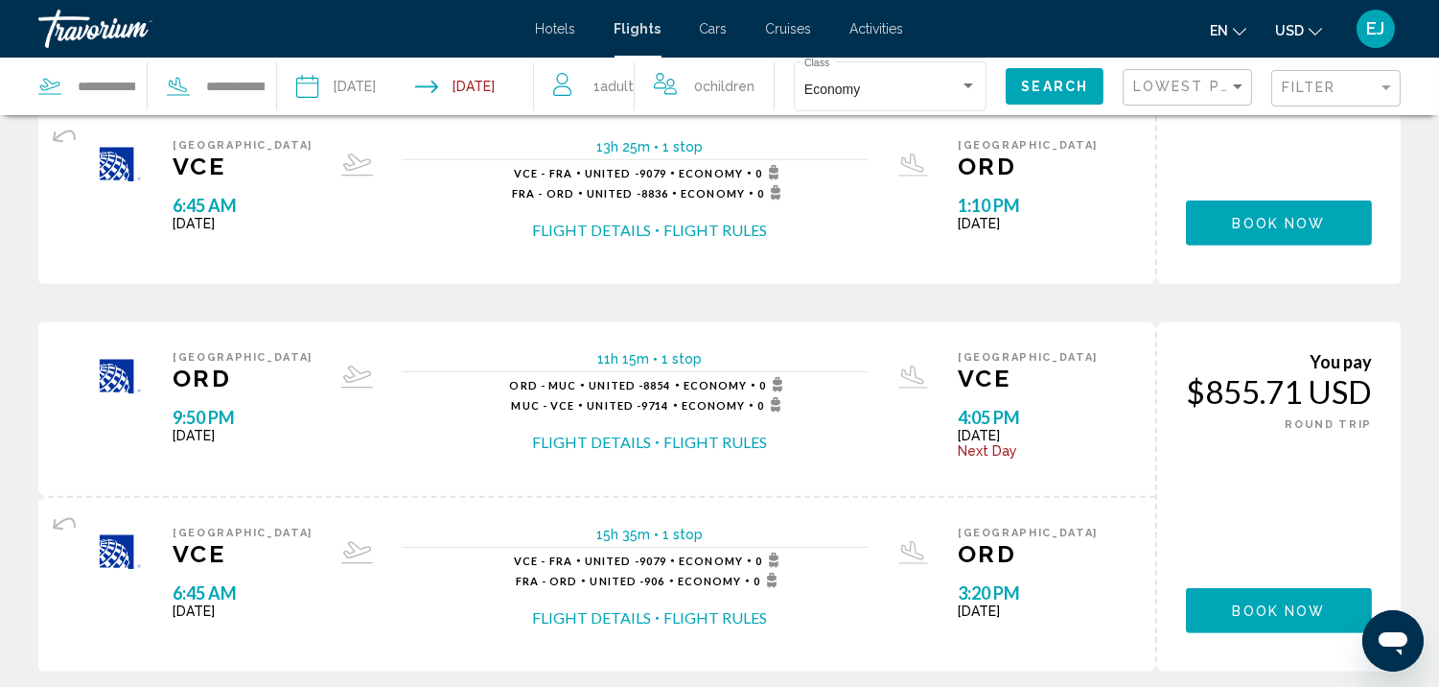
scroll to position [1896, 0]
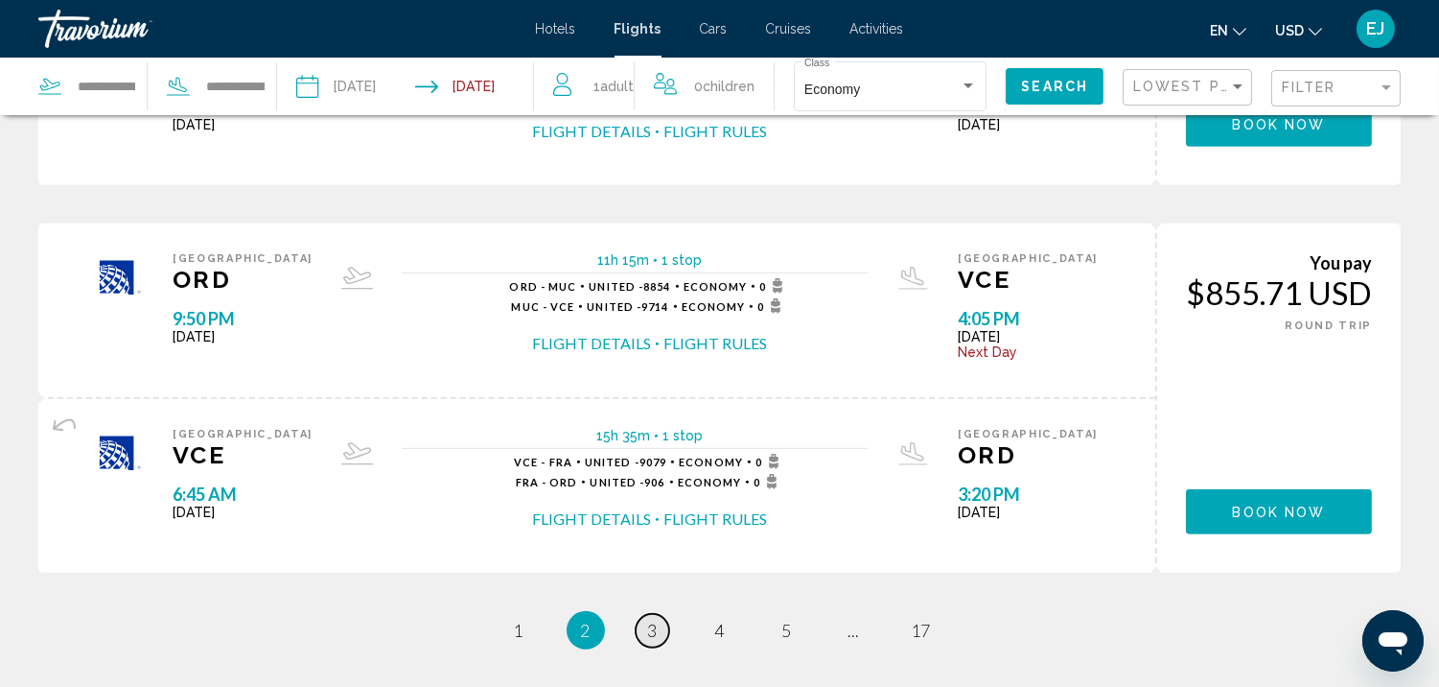
click at [656, 626] on span "3" at bounding box center [653, 629] width 10 height 21
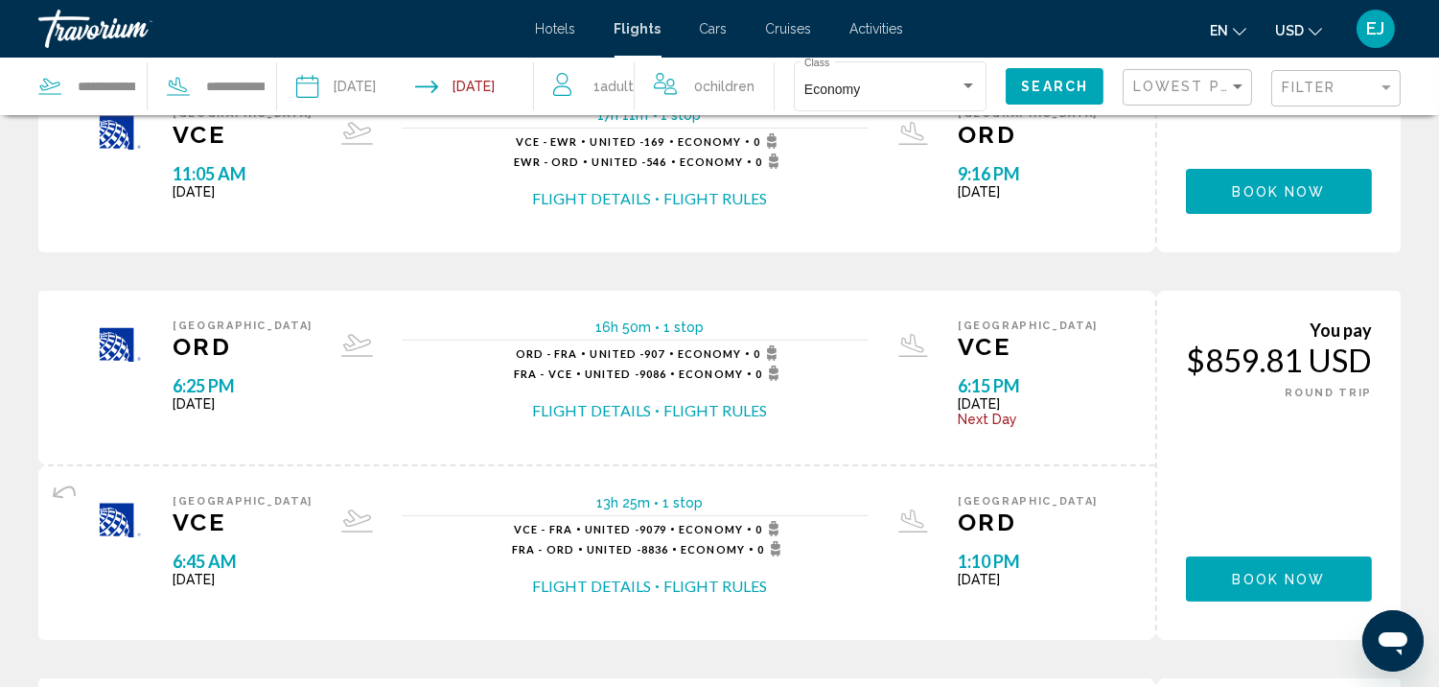
scroll to position [682, 0]
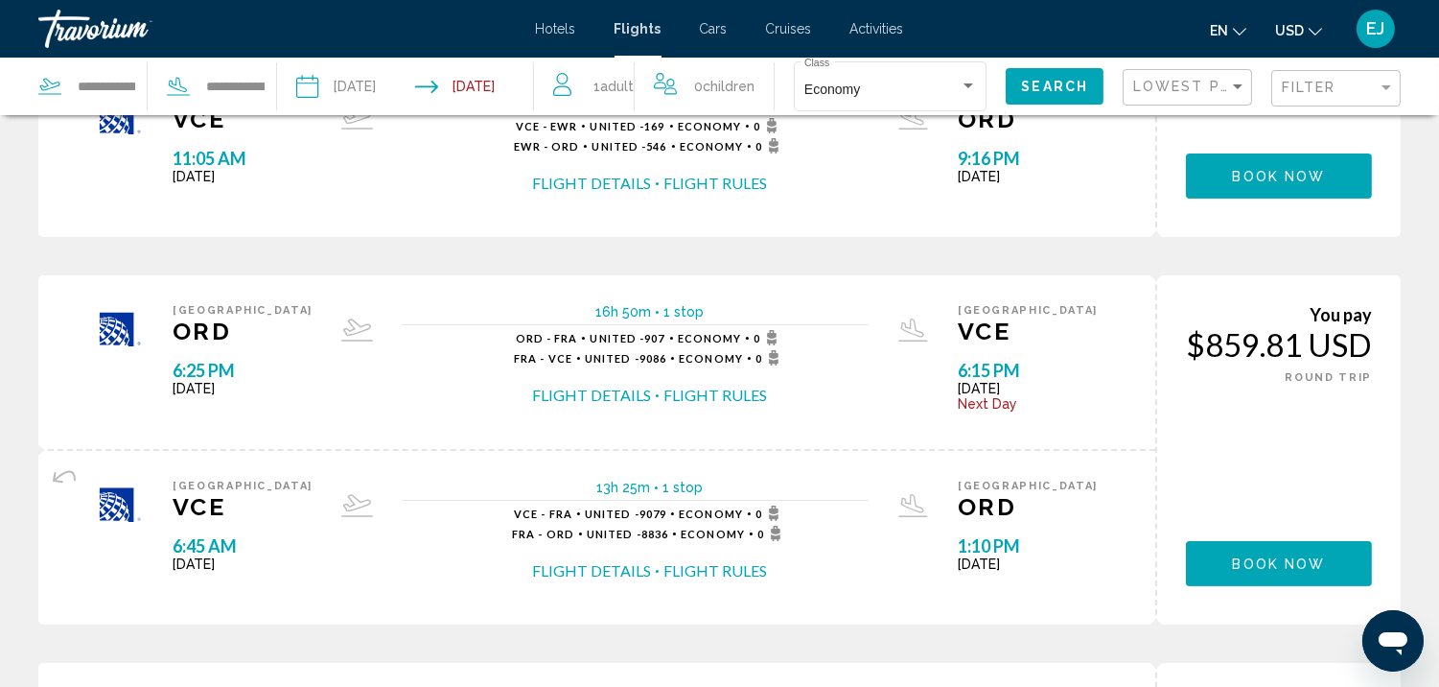
click at [585, 384] on button "Flight Details" at bounding box center [591, 394] width 119 height 21
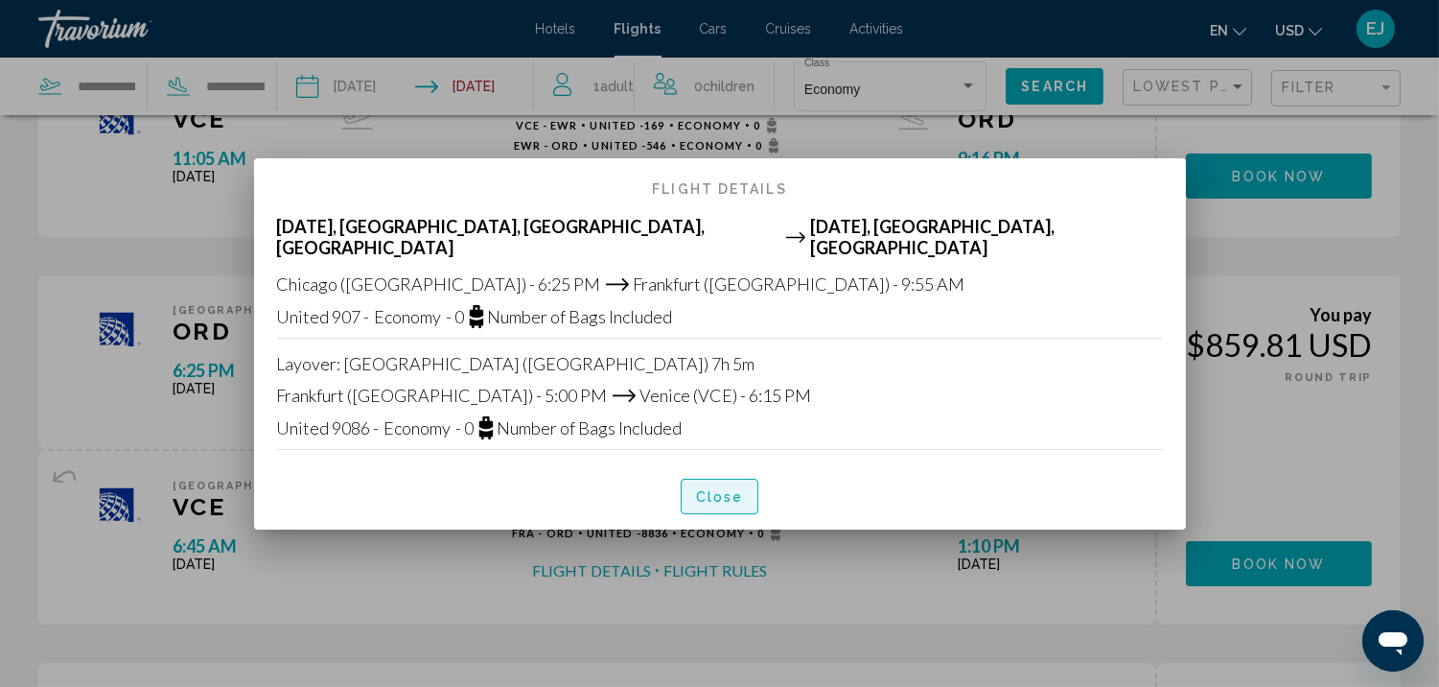
click at [704, 491] on span "Close" at bounding box center [720, 496] width 48 height 15
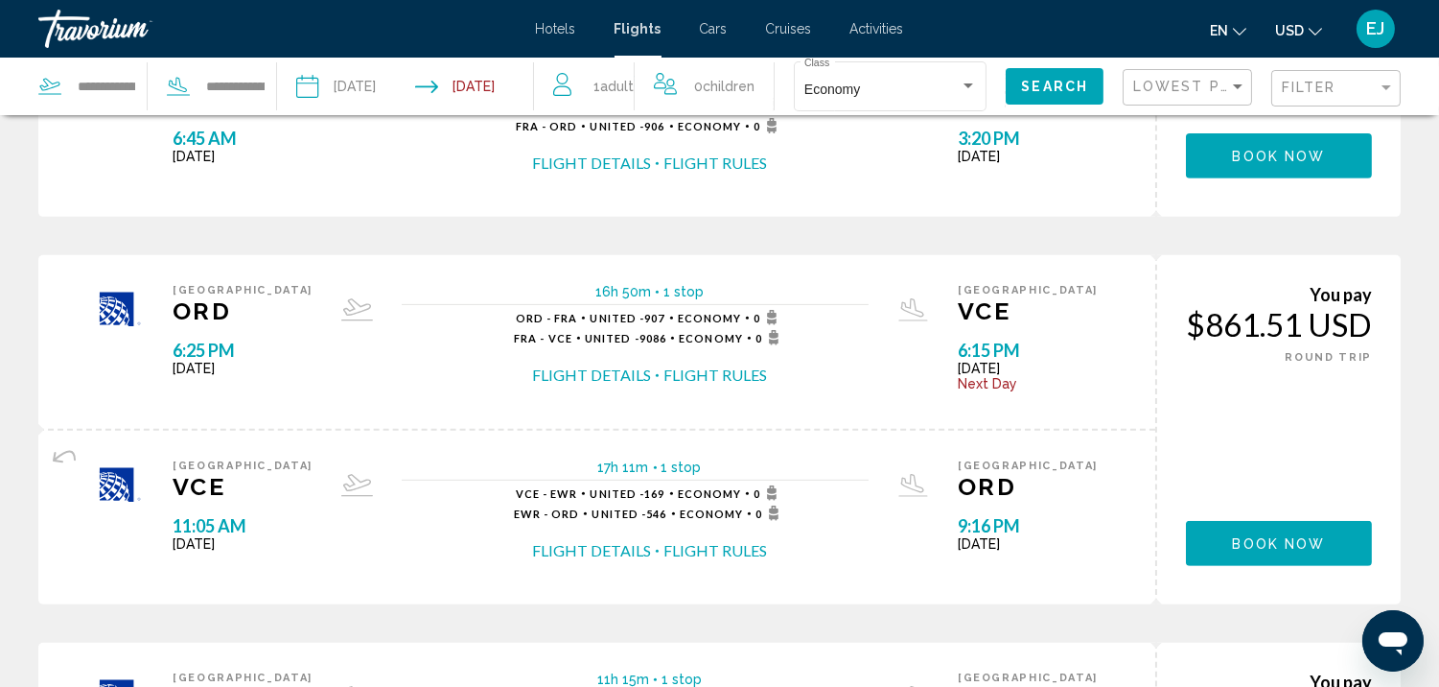
scroll to position [1532, 0]
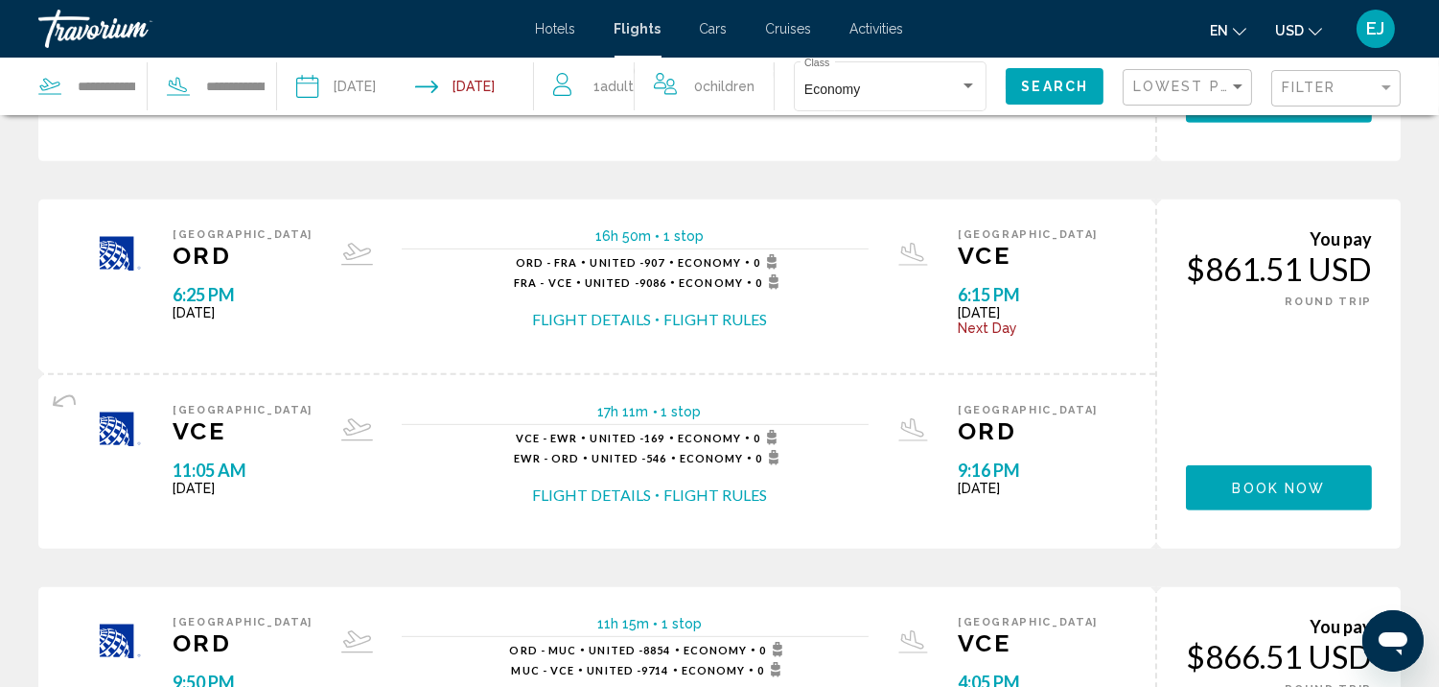
click at [567, 486] on button "Flight Details" at bounding box center [591, 494] width 119 height 21
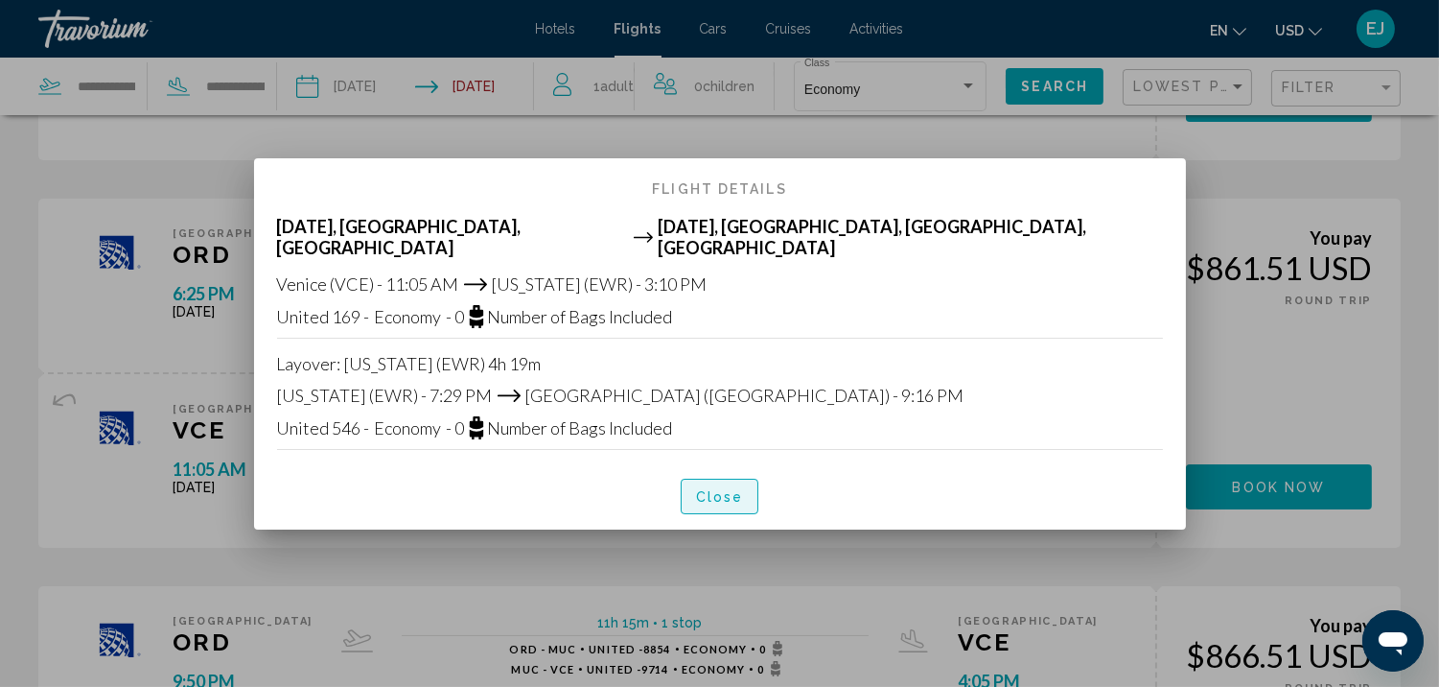
click at [725, 489] on span "Close" at bounding box center [720, 496] width 48 height 15
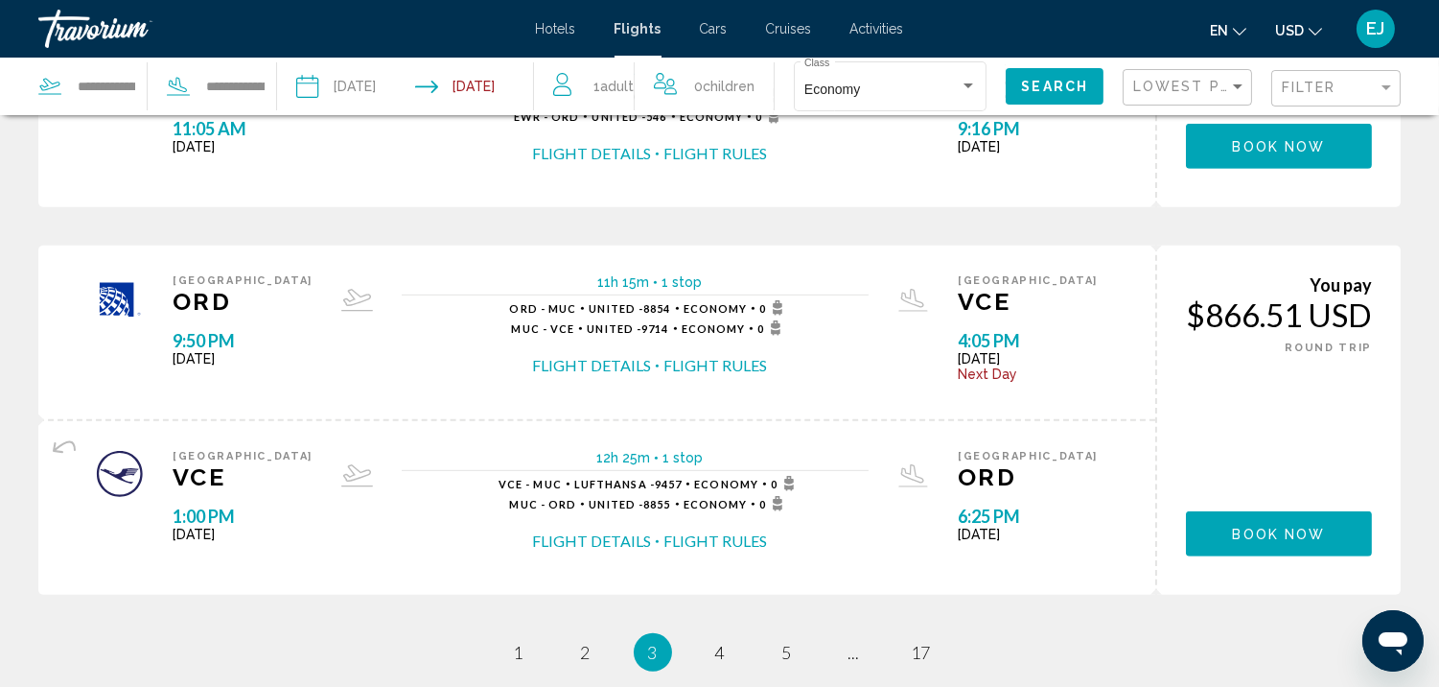
scroll to position [1272, 0]
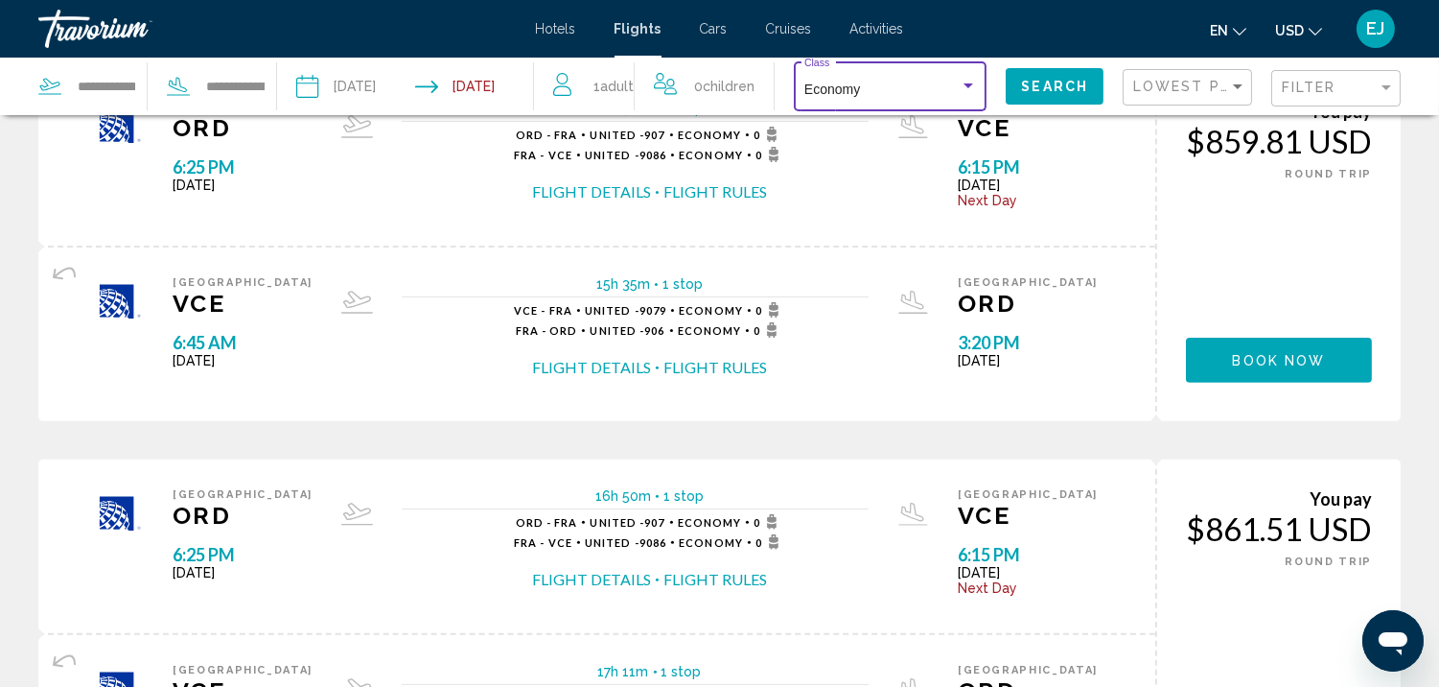
click at [970, 81] on div "Search widget" at bounding box center [968, 86] width 17 height 15
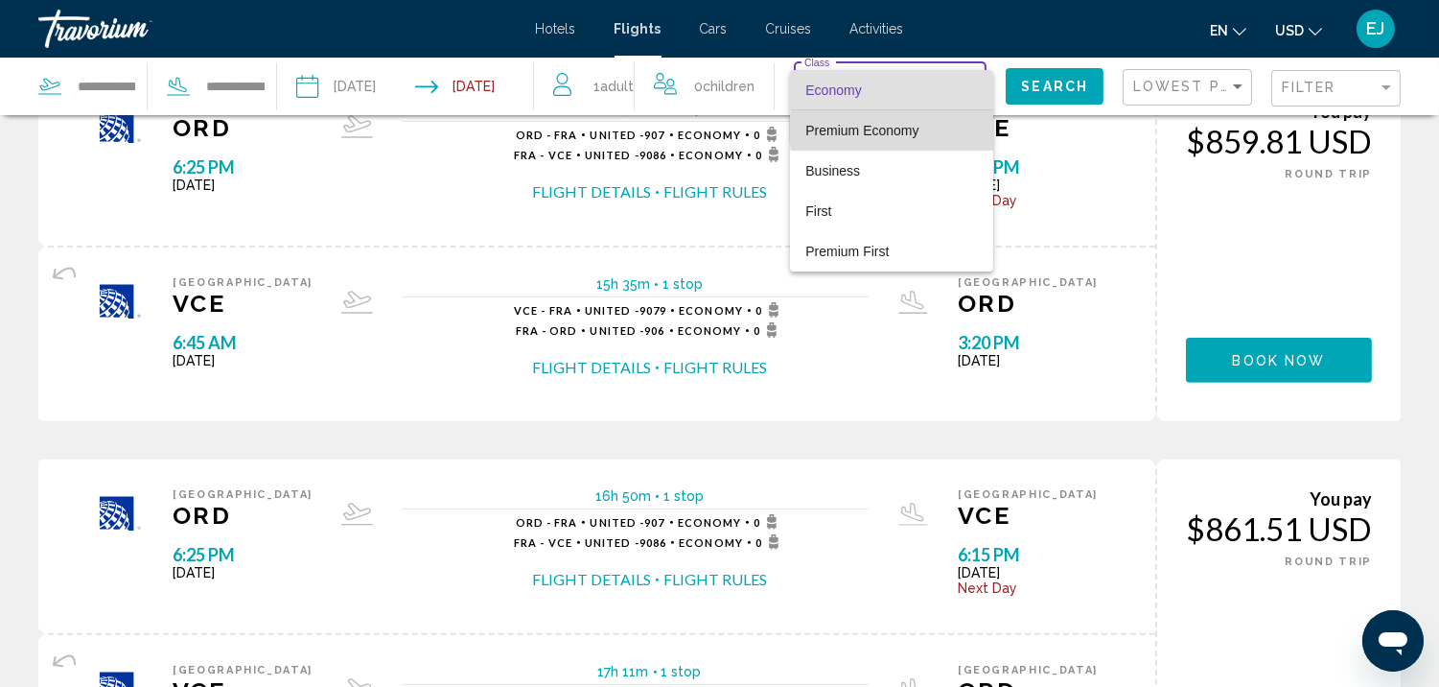
click at [917, 129] on span "Premium Economy" at bounding box center [861, 130] width 113 height 15
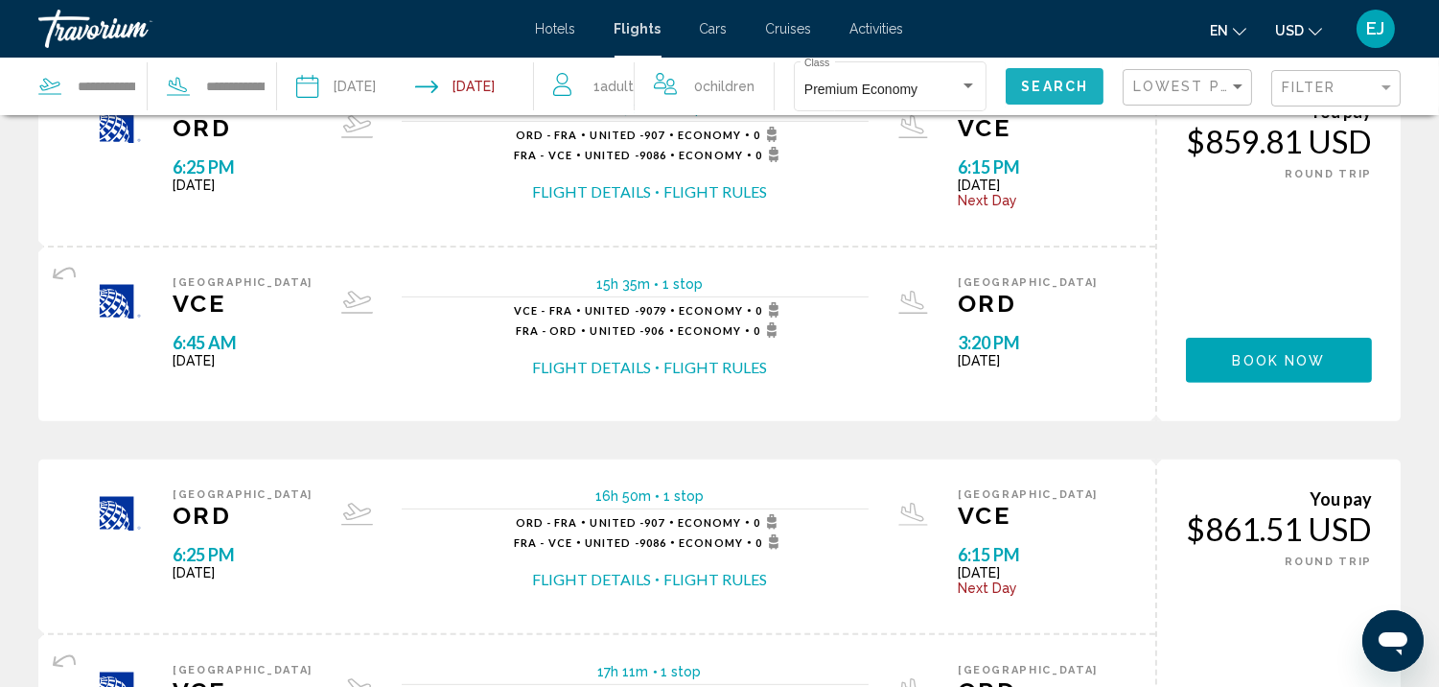
click at [1041, 83] on span "Search" at bounding box center [1054, 87] width 67 height 15
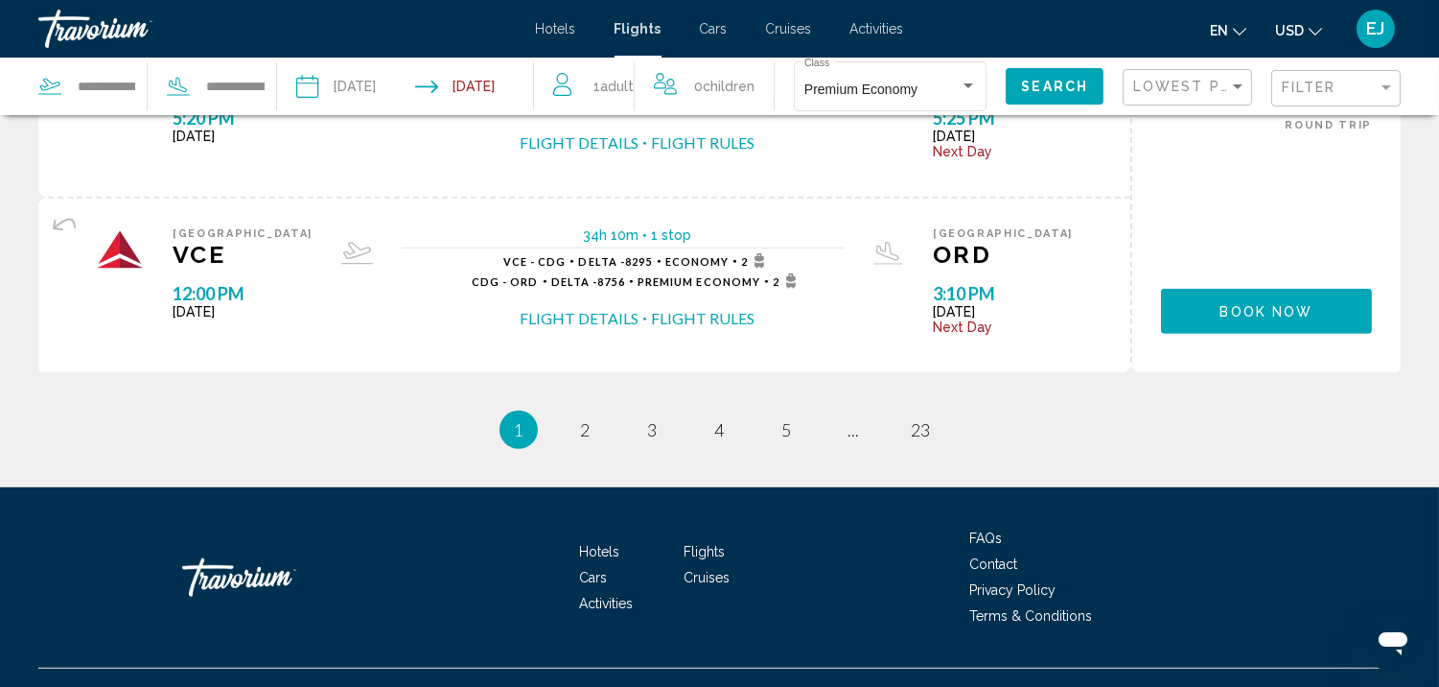
scroll to position [2126, 0]
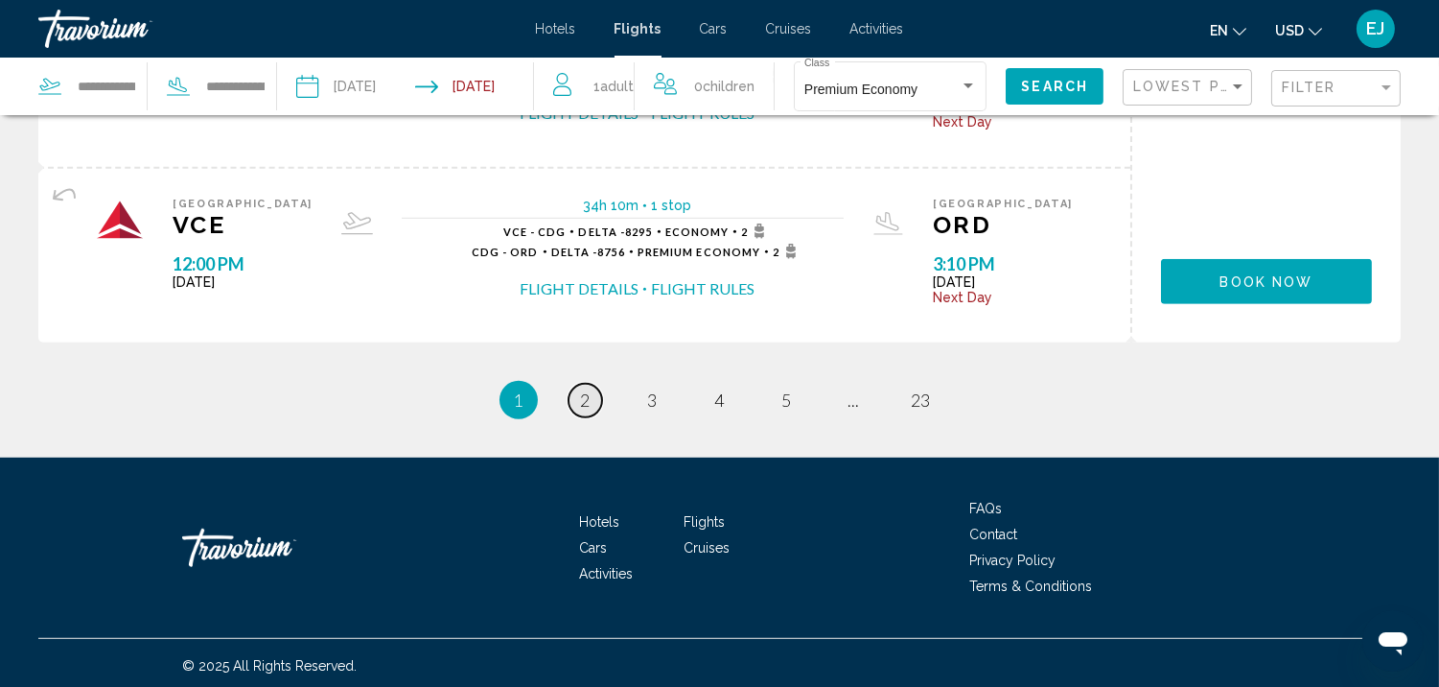
click at [581, 390] on span "2" at bounding box center [586, 399] width 10 height 21
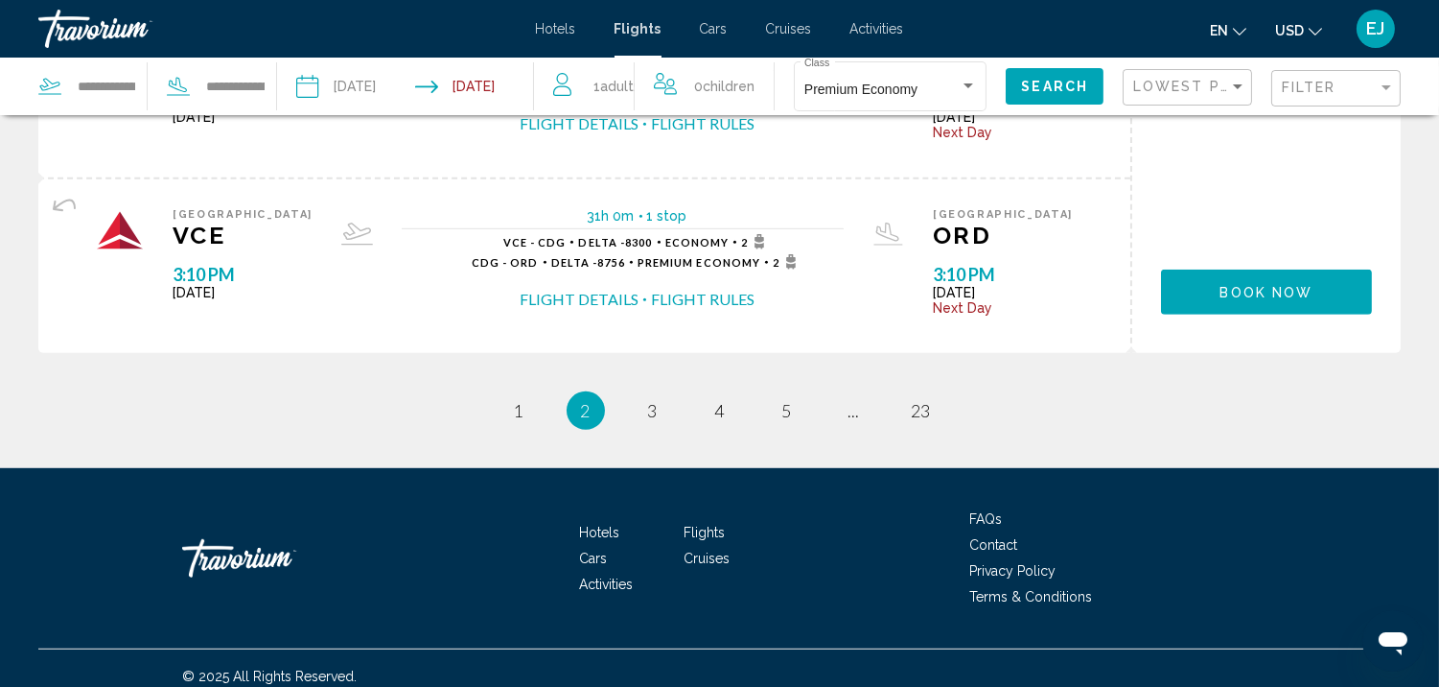
scroll to position [2126, 0]
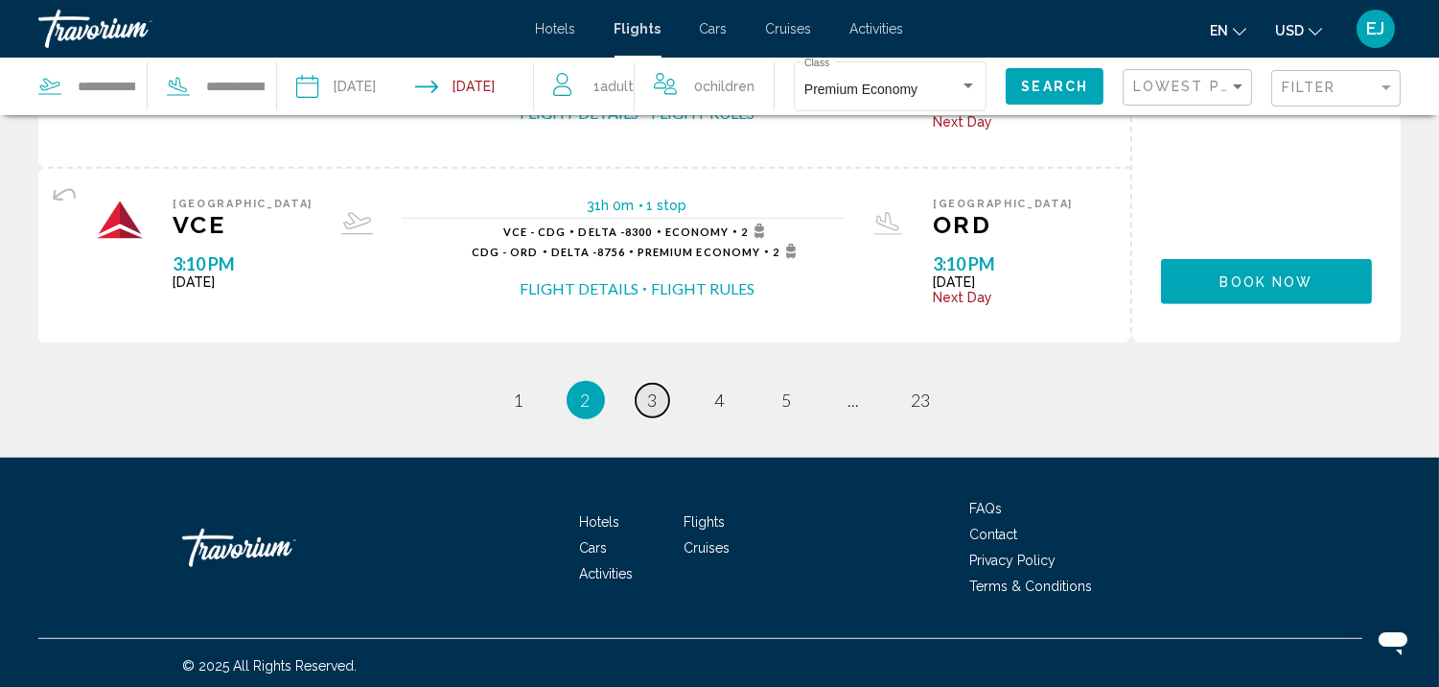
click at [656, 396] on span "3" at bounding box center [653, 399] width 10 height 21
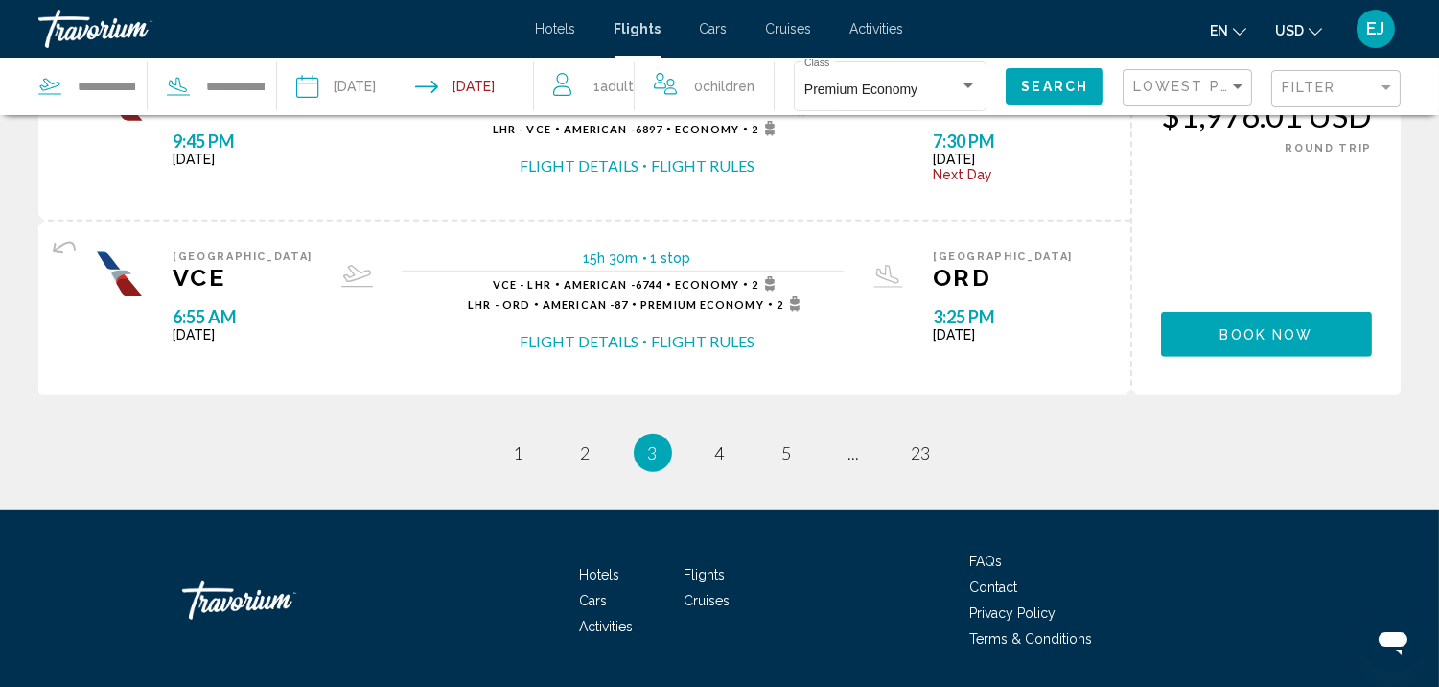
scroll to position [2126, 0]
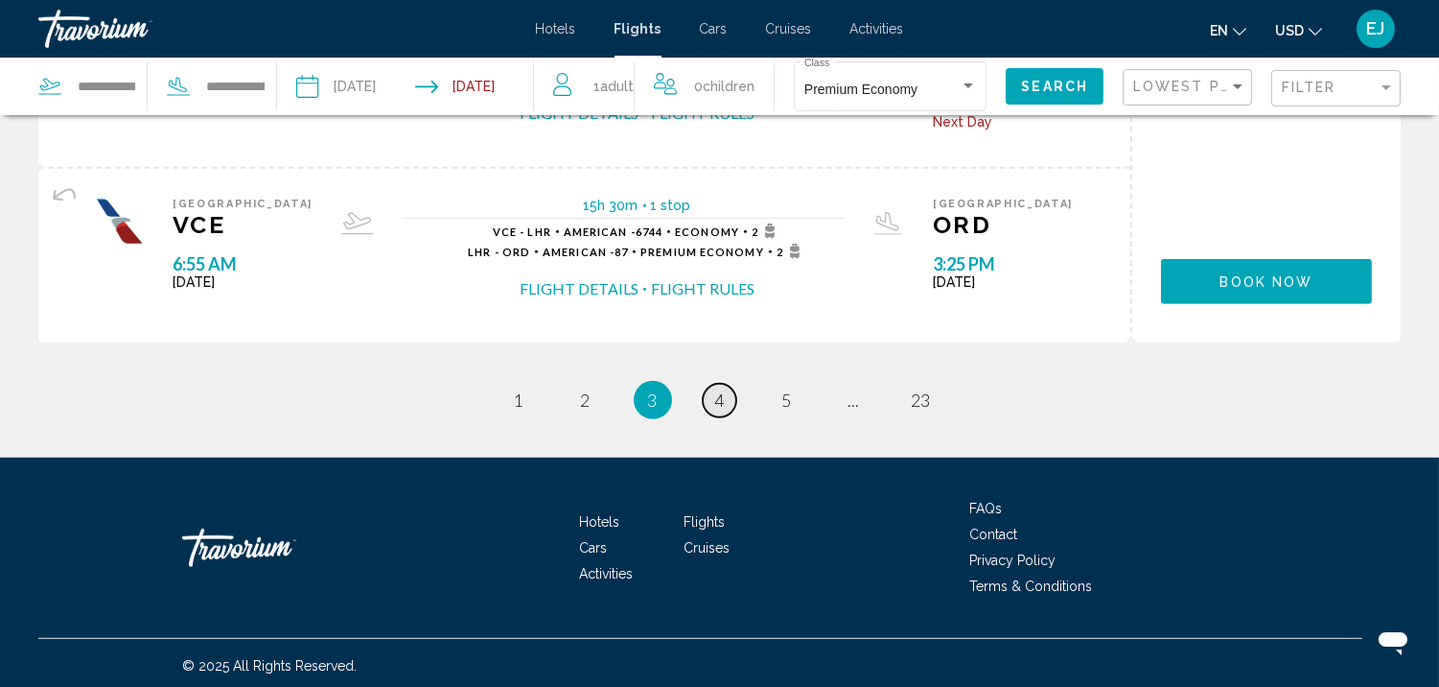
click at [719, 399] on span "4" at bounding box center [720, 399] width 10 height 21
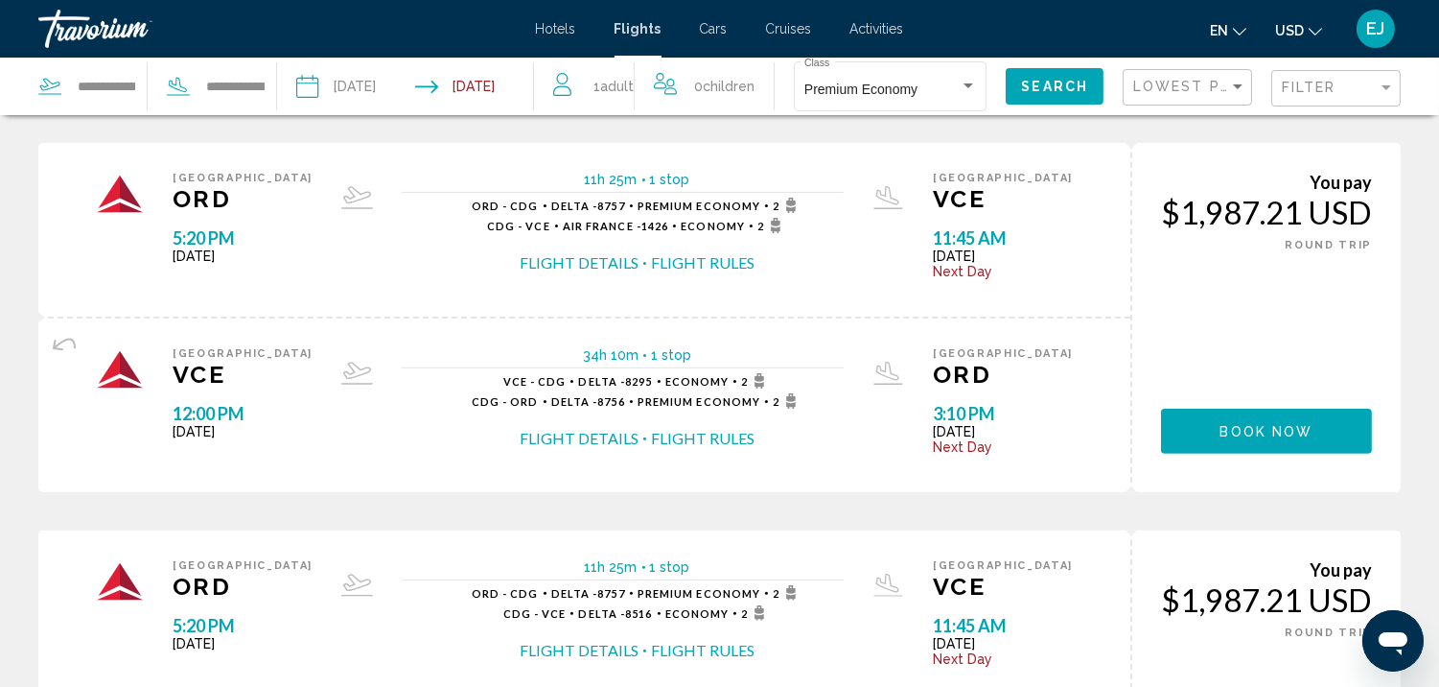
scroll to position [1803, 0]
